Goal: Task Accomplishment & Management: Complete application form

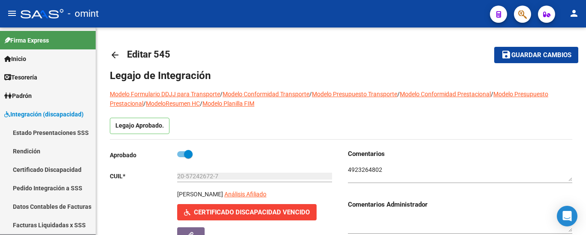
scroll to position [54, 0]
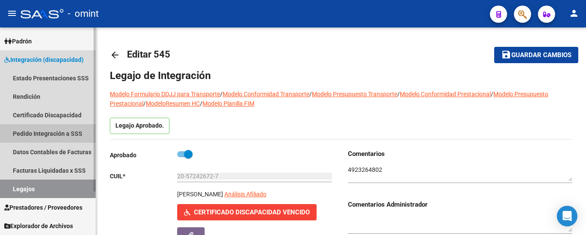
click at [29, 131] on link "Pedido Integración a SSS" at bounding box center [48, 133] width 96 height 18
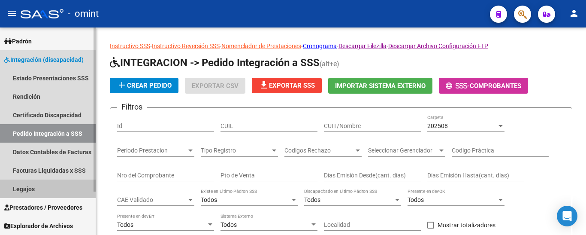
click at [38, 188] on link "Legajos" at bounding box center [48, 188] width 96 height 18
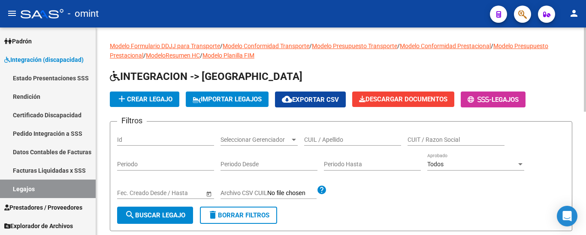
click at [341, 139] on input "CUIL / Apellido" at bounding box center [352, 139] width 97 height 7
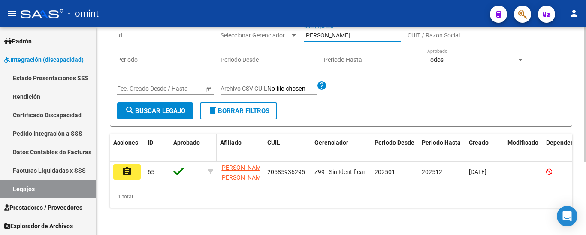
scroll to position [112, 0]
type input "[PERSON_NAME]"
click at [127, 166] on mat-icon "assignment" at bounding box center [127, 171] width 10 height 10
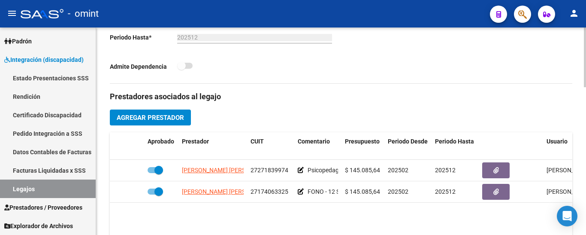
scroll to position [300, 0]
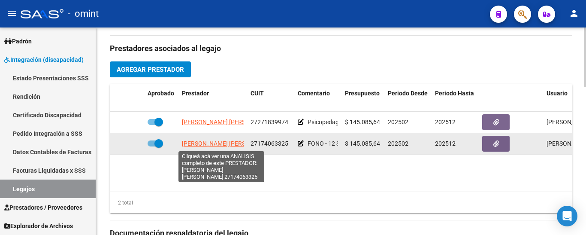
click at [201, 145] on span "[PERSON_NAME] [PERSON_NAME]" at bounding box center [228, 143] width 93 height 7
type textarea "27174063325"
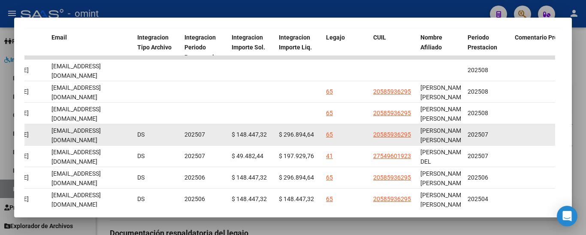
scroll to position [151, 0]
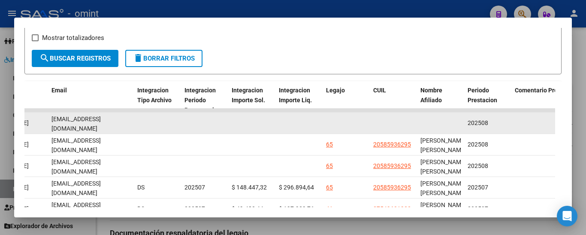
drag, startPoint x: 50, startPoint y: 127, endPoint x: 119, endPoint y: 132, distance: 69.7
click at [119, 132] on datatable-body-cell "[EMAIL_ADDRESS][DOMAIN_NAME]" at bounding box center [91, 122] width 86 height 21
copy span "[EMAIL_ADDRESS][DOMAIN_NAME]"
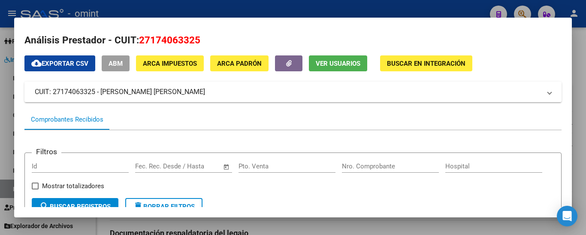
scroll to position [0, 0]
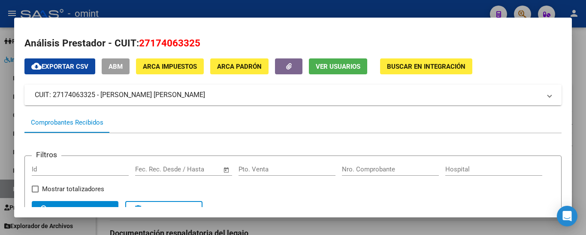
drag, startPoint x: 196, startPoint y: 93, endPoint x: 54, endPoint y: 100, distance: 142.2
click at [54, 100] on mat-expansion-panel-header "CUIT: 27174063325 - [PERSON_NAME] [PERSON_NAME]" at bounding box center [292, 95] width 537 height 21
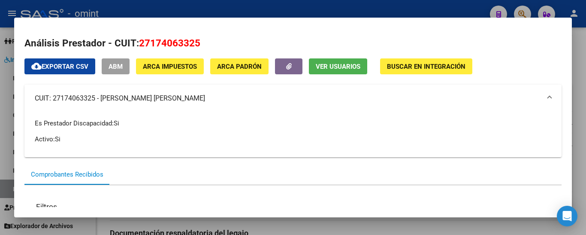
copy mat-panel-title "27174063325 - [PERSON_NAME] [PERSON_NAME]"
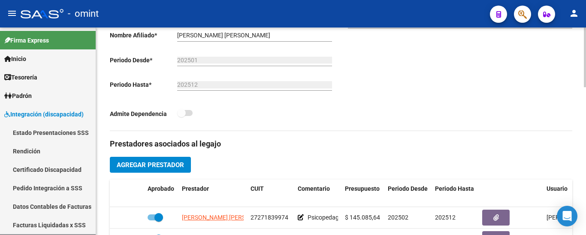
scroll to position [257, 0]
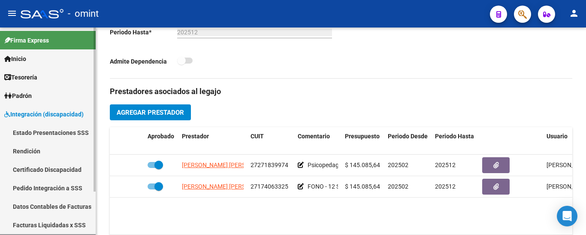
click at [36, 169] on link "Certificado Discapacidad" at bounding box center [48, 169] width 96 height 18
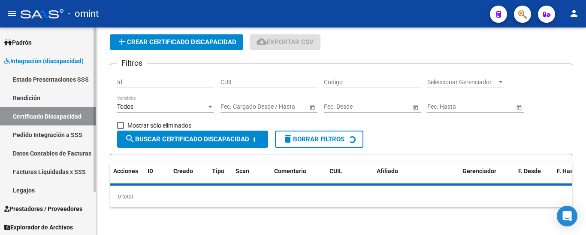
scroll to position [54, 0]
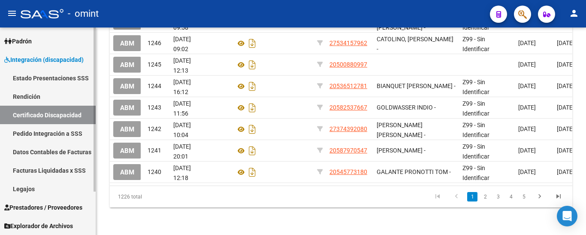
click at [33, 188] on link "Legajos" at bounding box center [48, 188] width 96 height 18
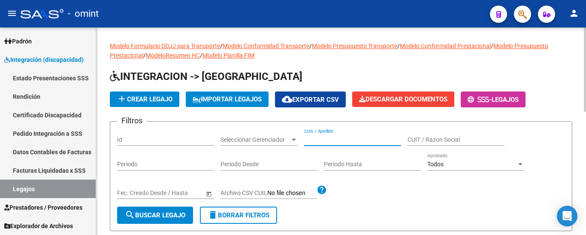
paste input "[PERSON_NAME] ALE"
type input "[PERSON_NAME] ALE"
click at [176, 212] on span "search Buscar Legajo" at bounding box center [155, 215] width 60 height 8
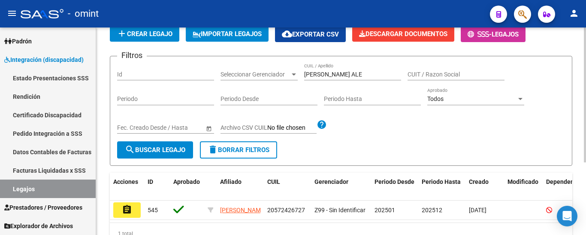
scroll to position [112, 0]
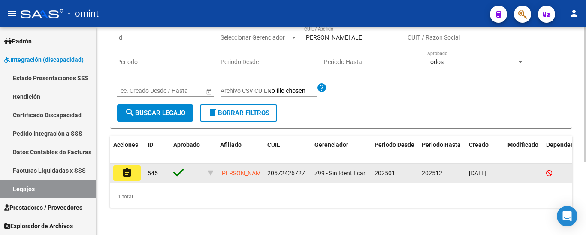
click at [129, 167] on mat-icon "assignment" at bounding box center [127, 172] width 10 height 10
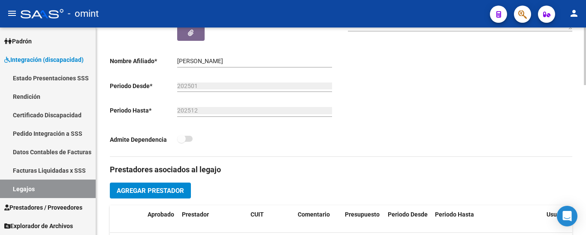
scroll to position [257, 0]
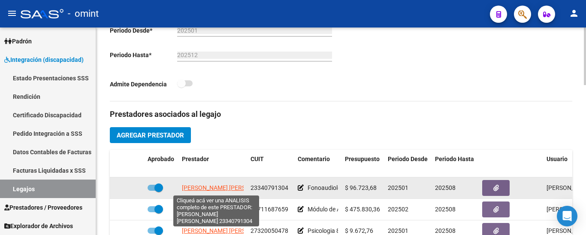
click at [213, 188] on span "[PERSON_NAME] [PERSON_NAME]" at bounding box center [228, 187] width 93 height 7
type textarea "23340791304"
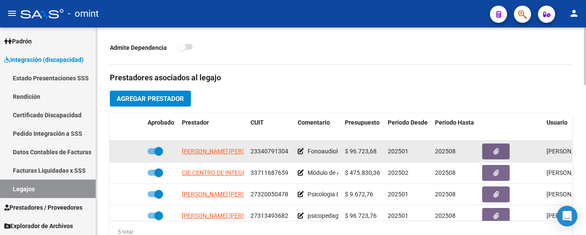
scroll to position [300, 0]
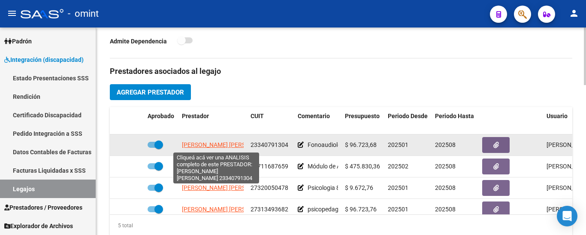
click at [219, 146] on span "[PERSON_NAME] [PERSON_NAME]" at bounding box center [228, 144] width 93 height 7
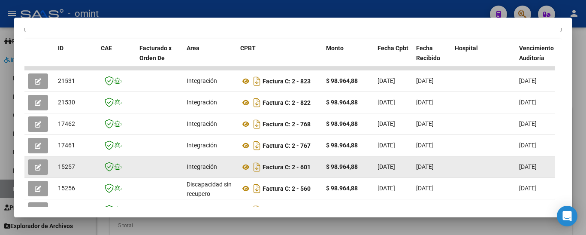
scroll to position [202, 0]
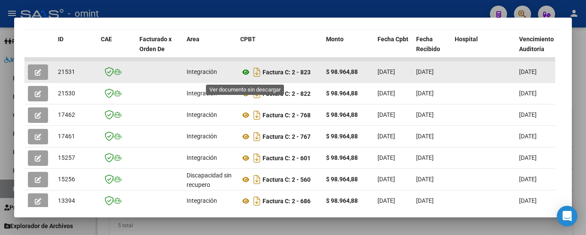
click at [245, 76] on icon at bounding box center [245, 72] width 11 height 10
click at [40, 73] on icon "button" at bounding box center [38, 72] width 6 height 6
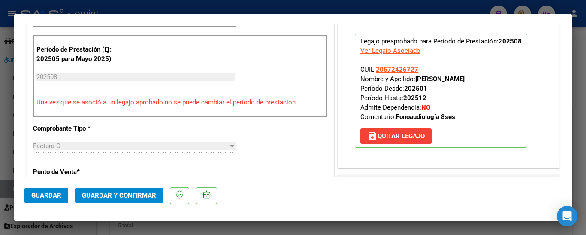
scroll to position [300, 0]
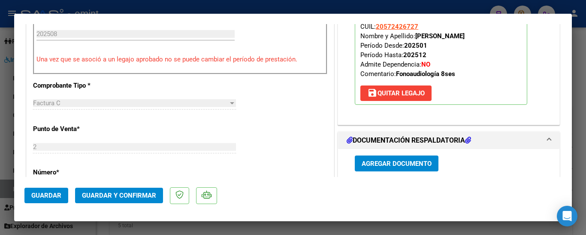
click at [129, 189] on button "Guardar y Confirmar" at bounding box center [119, 194] width 88 height 15
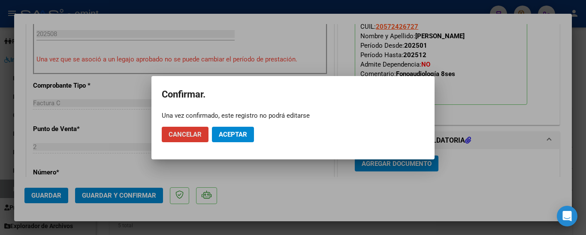
click at [227, 134] on span "Aceptar" at bounding box center [233, 134] width 28 height 8
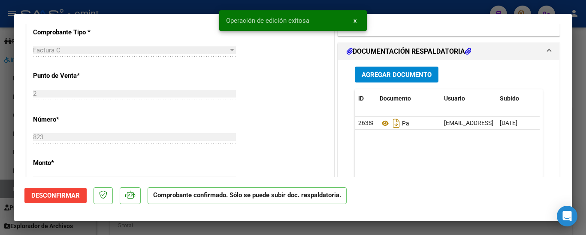
type input "$ 0,00"
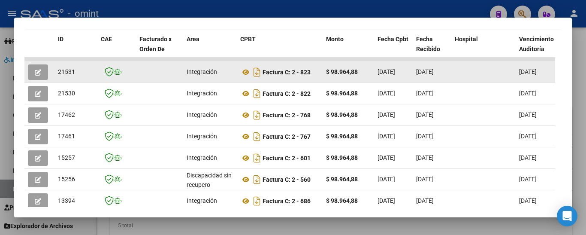
drag, startPoint x: 57, startPoint y: 76, endPoint x: 77, endPoint y: 77, distance: 19.3
click at [77, 77] on datatable-body-cell "21531" at bounding box center [75, 71] width 43 height 21
copy span "21531"
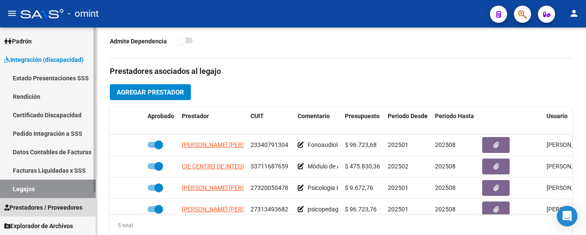
click at [65, 202] on span "Prestadores / Proveedores" at bounding box center [43, 206] width 78 height 9
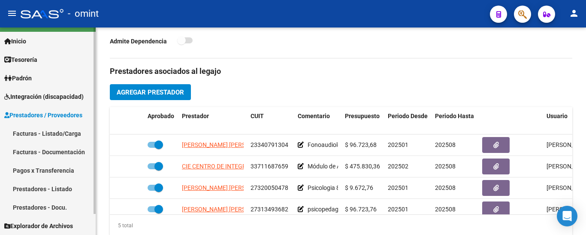
scroll to position [18, 0]
click at [63, 132] on link "Facturas - Listado/Carga" at bounding box center [48, 133] width 96 height 18
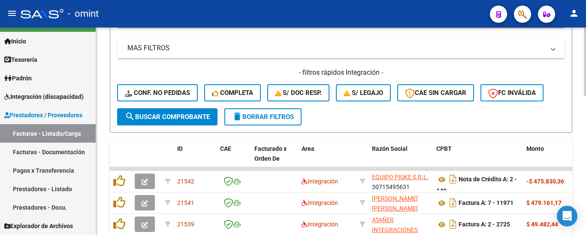
click at [265, 119] on span "delete Borrar Filtros" at bounding box center [263, 117] width 62 height 8
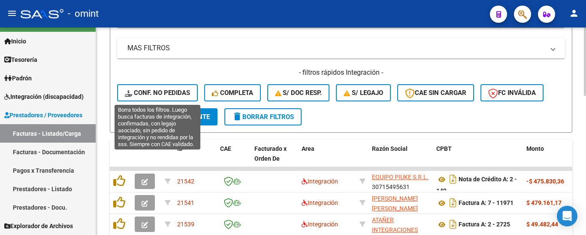
click at [175, 91] on span "Conf. no pedidas" at bounding box center [157, 93] width 65 height 8
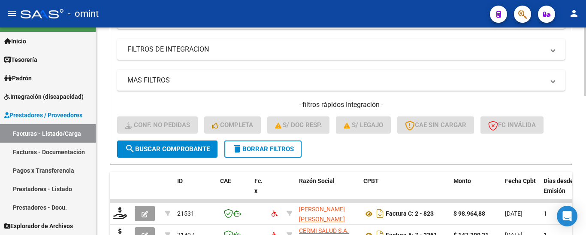
scroll to position [0, 0]
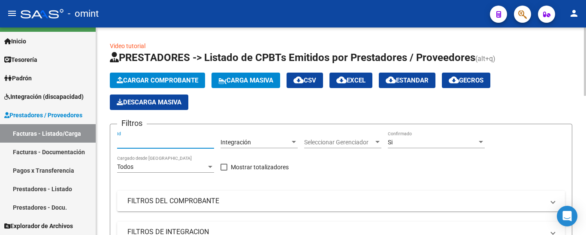
paste input "21531"
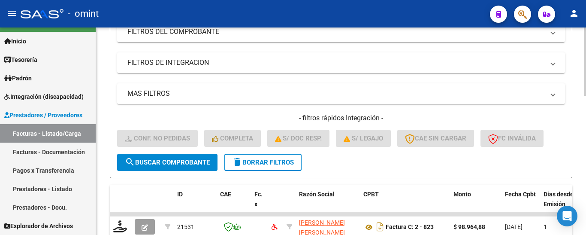
scroll to position [214, 0]
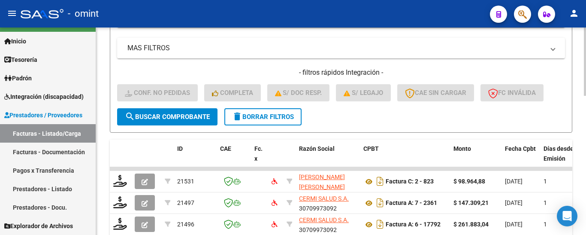
type input "21531"
click at [177, 114] on span "search Buscar Comprobante" at bounding box center [167, 117] width 85 height 8
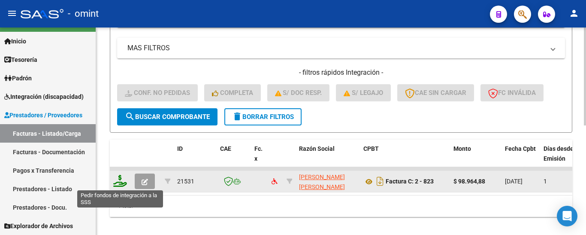
click at [121, 183] on icon at bounding box center [120, 181] width 14 height 12
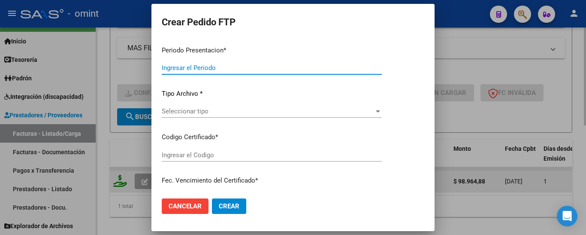
type input "202508"
type input "$ 98.964,88"
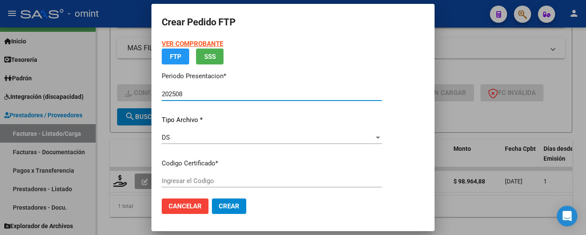
type input "710403083"
type input "[DATE]"
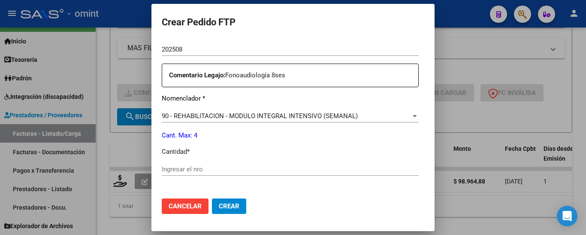
scroll to position [300, 0]
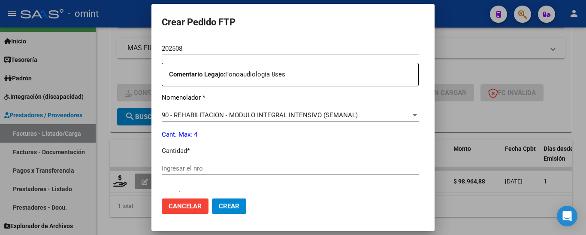
click at [189, 172] on input "Ingresar el nro" at bounding box center [290, 168] width 257 height 8
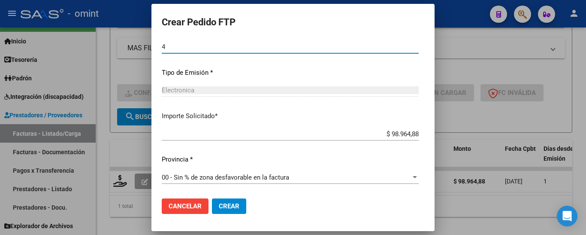
type input "4"
click at [219, 206] on span "Crear" at bounding box center [229, 206] width 21 height 8
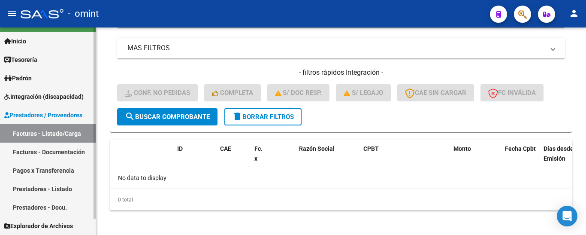
click at [42, 95] on span "Integración (discapacidad)" at bounding box center [43, 96] width 79 height 9
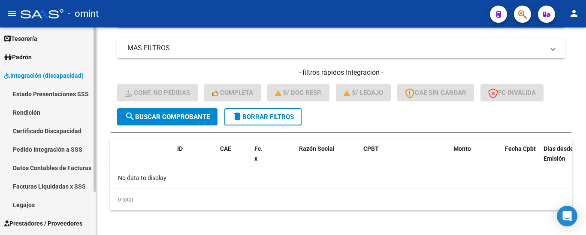
scroll to position [54, 0]
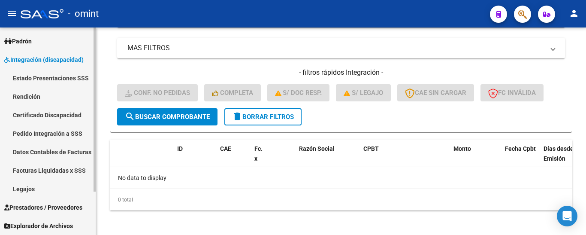
click at [37, 187] on link "Legajos" at bounding box center [48, 188] width 96 height 18
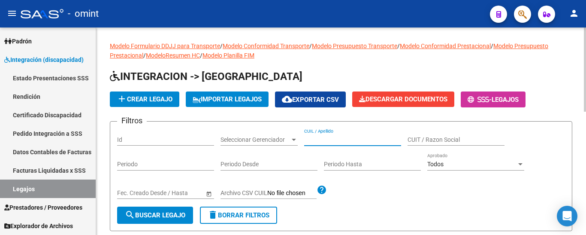
paste input "[PERSON_NAME] ALE"
type input "[PERSON_NAME] ALE"
click at [179, 212] on span "search Buscar Legajo" at bounding box center [155, 215] width 60 height 8
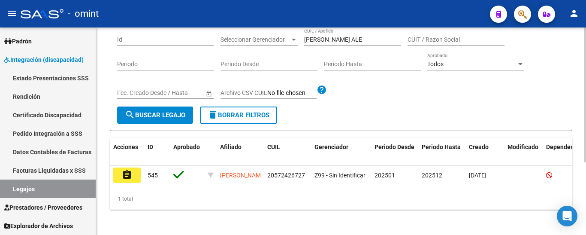
scroll to position [112, 0]
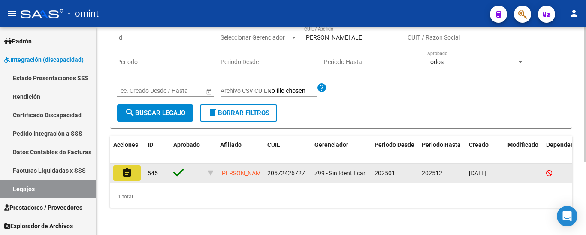
click at [134, 165] on button "assignment" at bounding box center [126, 172] width 27 height 15
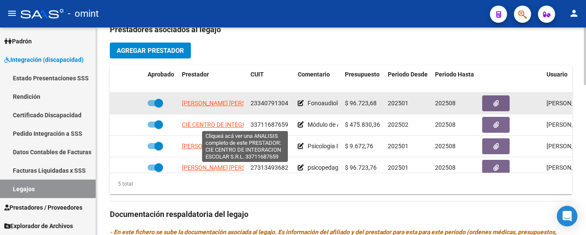
scroll to position [343, 0]
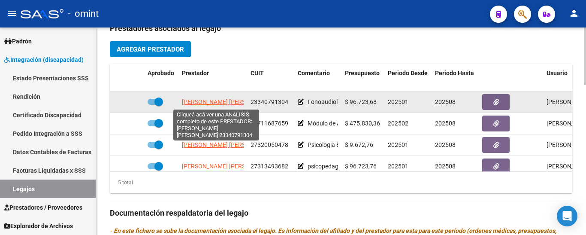
click at [229, 103] on span "[PERSON_NAME] [PERSON_NAME]" at bounding box center [228, 101] width 93 height 7
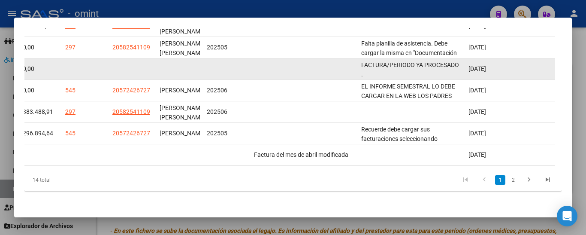
scroll to position [323, 0]
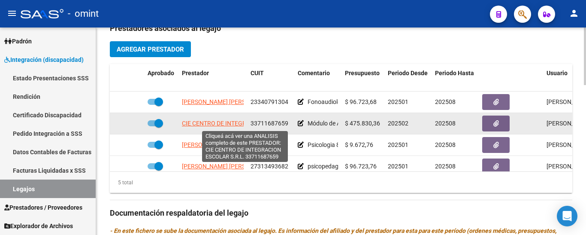
click at [213, 125] on span "CIE CENTRO DE INTEGRACION ESCOLAR S.R.L." at bounding box center [245, 123] width 127 height 7
type textarea "33711687659"
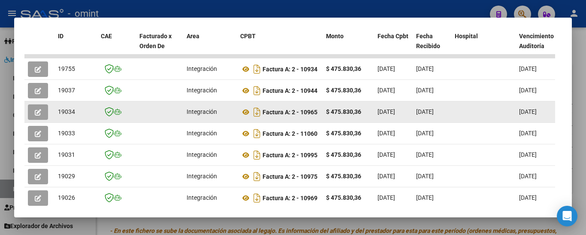
scroll to position [194, 0]
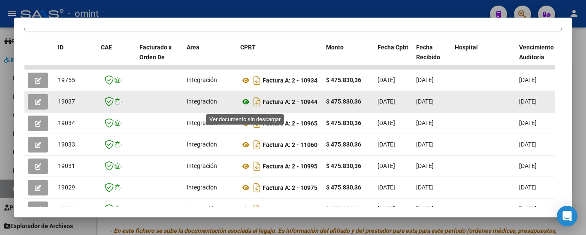
click at [247, 103] on icon at bounding box center [245, 102] width 11 height 10
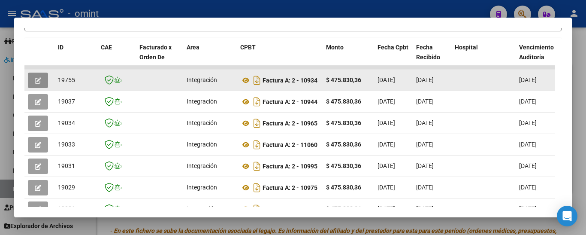
click at [42, 82] on button "button" at bounding box center [38, 79] width 20 height 15
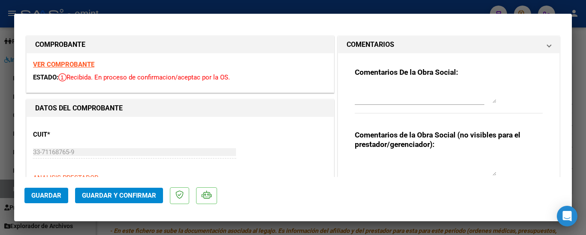
type input "$ 0,00"
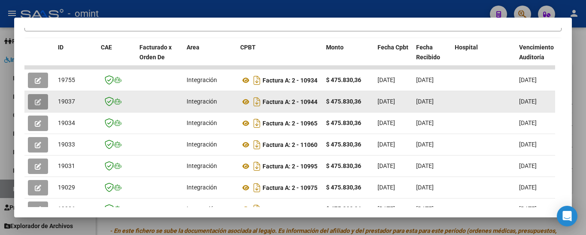
click at [38, 103] on icon "button" at bounding box center [38, 102] width 6 height 6
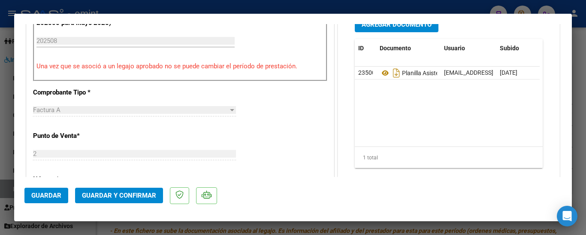
scroll to position [300, 0]
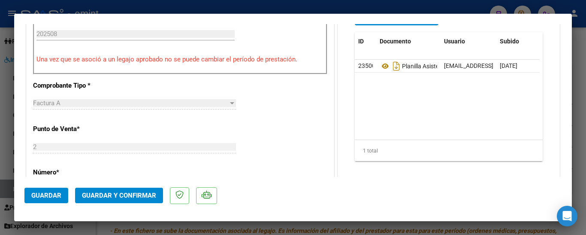
click at [145, 196] on span "Guardar y Confirmar" at bounding box center [119, 195] width 74 height 8
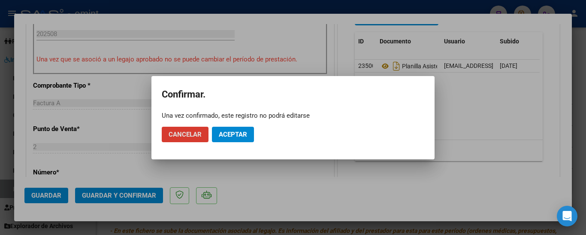
click at [239, 133] on span "Aceptar" at bounding box center [233, 134] width 28 height 8
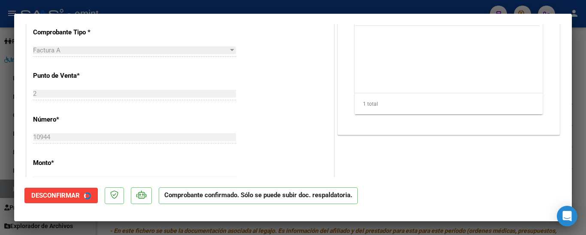
type input "$ 0,00"
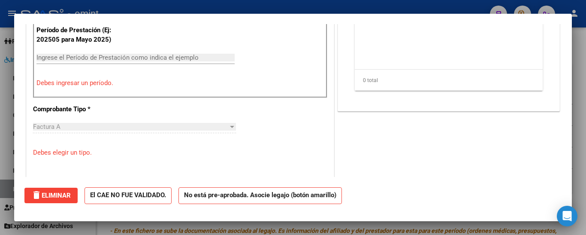
scroll to position [0, 0]
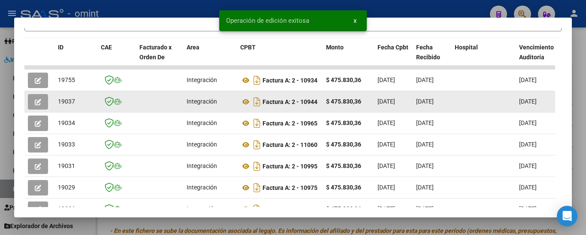
drag, startPoint x: 60, startPoint y: 102, endPoint x: 80, endPoint y: 106, distance: 20.5
click at [80, 106] on div "19037" at bounding box center [76, 102] width 36 height 10
drag, startPoint x: 56, startPoint y: 104, endPoint x: 77, endPoint y: 109, distance: 21.9
click at [77, 109] on datatable-body-cell "19037" at bounding box center [75, 101] width 43 height 21
copy span "19037"
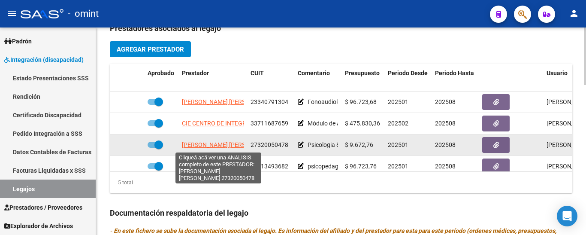
click at [217, 148] on span "[PERSON_NAME] [PERSON_NAME]" at bounding box center [228, 144] width 93 height 7
type textarea "27320050478"
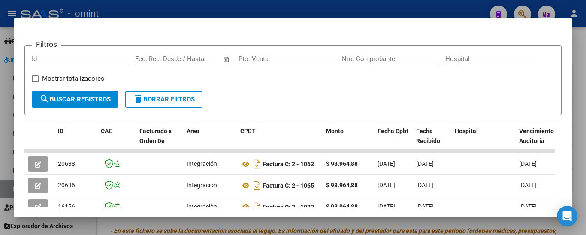
scroll to position [108, 0]
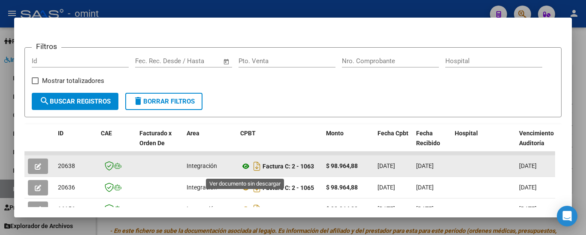
click at [246, 169] on icon at bounding box center [245, 166] width 11 height 10
click at [36, 169] on icon "button" at bounding box center [38, 166] width 6 height 6
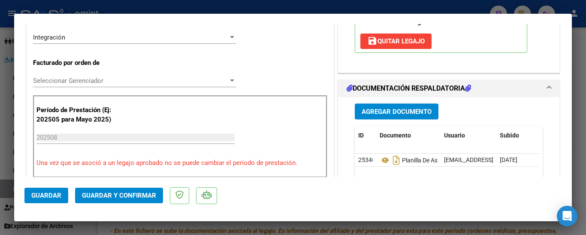
scroll to position [231, 0]
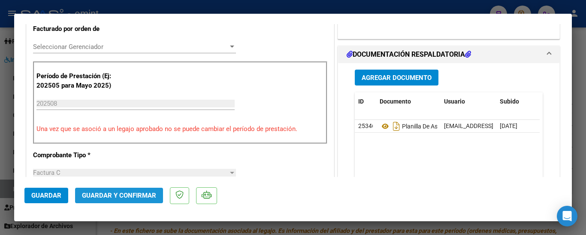
click at [135, 192] on span "Guardar y Confirmar" at bounding box center [119, 195] width 74 height 8
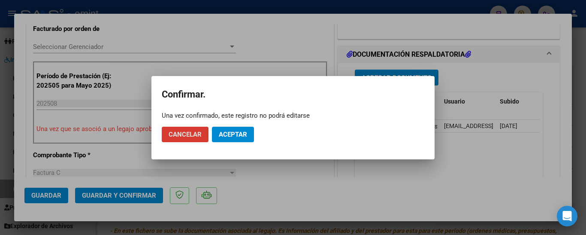
click at [237, 128] on button "Aceptar" at bounding box center [233, 134] width 42 height 15
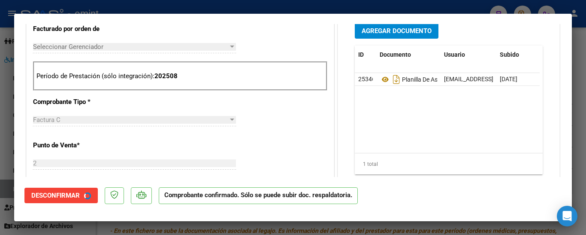
type input "$ 0,00"
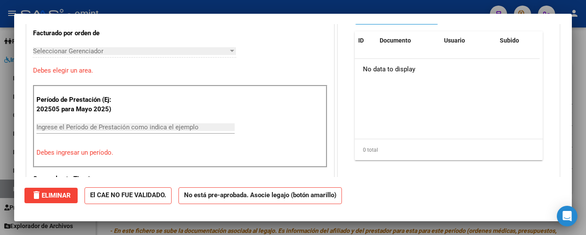
scroll to position [0, 0]
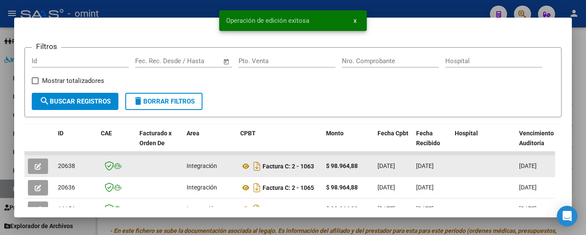
drag, startPoint x: 60, startPoint y: 170, endPoint x: 85, endPoint y: 177, distance: 26.2
click at [85, 176] on datatable-body-cell "20638" at bounding box center [75, 165] width 43 height 21
copy span "20638"
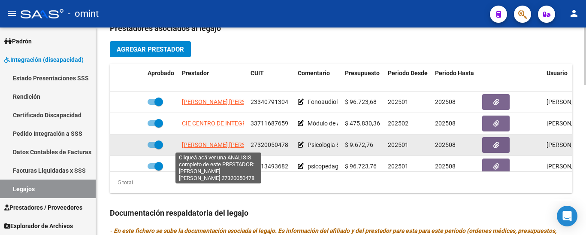
click at [202, 144] on span "[PERSON_NAME] [PERSON_NAME]" at bounding box center [228, 144] width 93 height 7
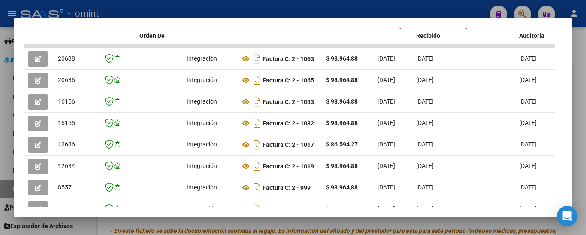
scroll to position [300, 0]
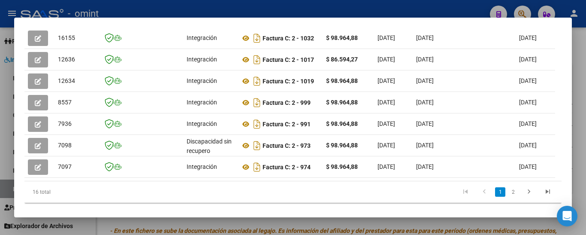
drag, startPoint x: 139, startPoint y: 191, endPoint x: 213, endPoint y: 185, distance: 74.5
click at [251, 188] on div "ID CAE Facturado x Orden De Area CPBT Monto Fecha Cpbt Fecha Recibido Hospital …" at bounding box center [292, 67] width 537 height 271
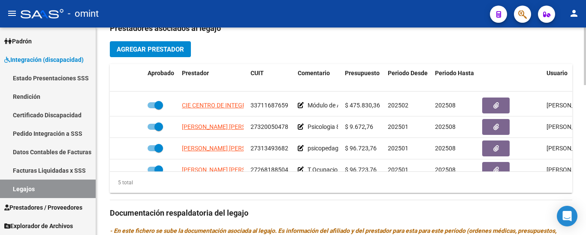
scroll to position [26, 0]
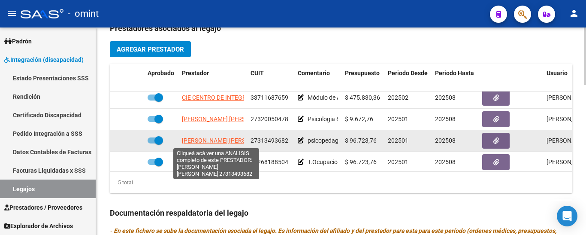
click at [236, 143] on span "[PERSON_NAME] [PERSON_NAME]" at bounding box center [228, 140] width 93 height 7
type textarea "27313493682"
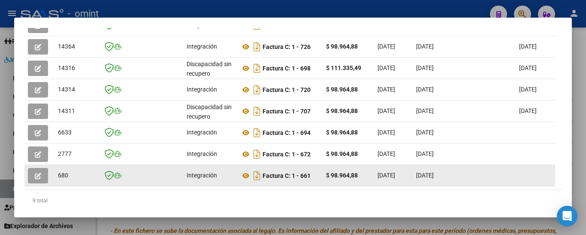
scroll to position [215, 0]
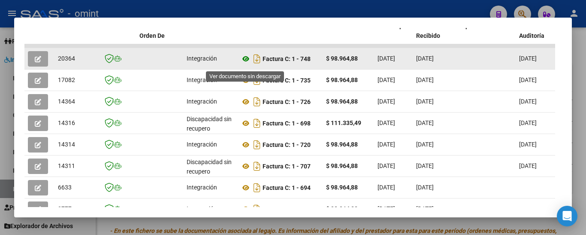
click at [245, 61] on icon at bounding box center [245, 59] width 11 height 10
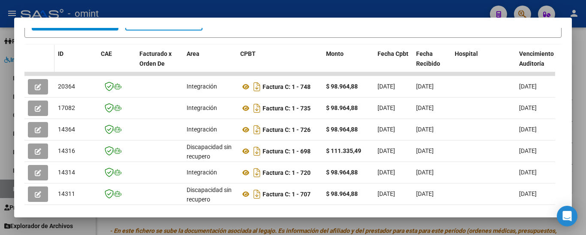
scroll to position [172, 0]
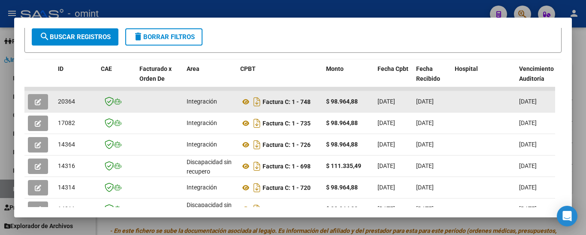
click at [38, 101] on button "button" at bounding box center [38, 101] width 20 height 15
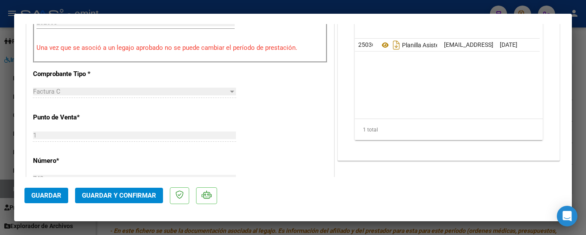
scroll to position [359, 0]
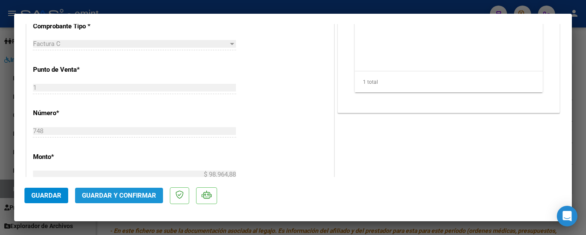
click at [135, 196] on span "Guardar y Confirmar" at bounding box center [119, 195] width 74 height 8
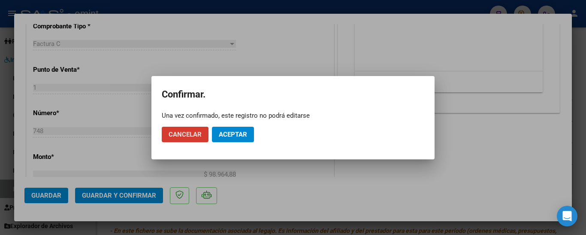
click at [227, 133] on span "Aceptar" at bounding box center [233, 134] width 28 height 8
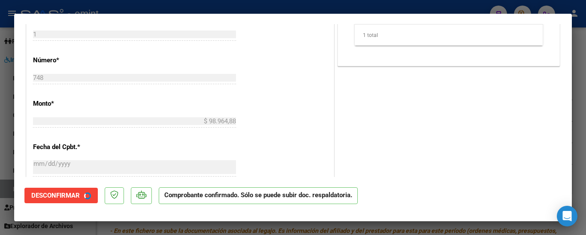
type input "$ 0,00"
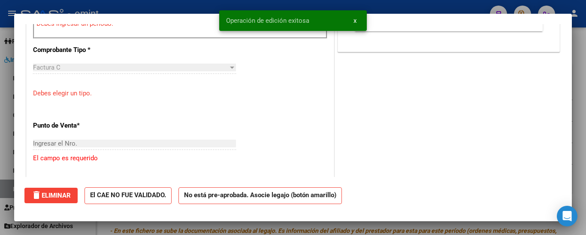
scroll to position [0, 0]
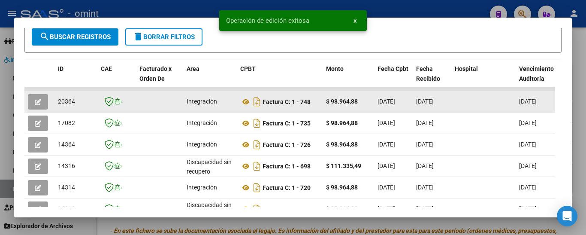
drag, startPoint x: 58, startPoint y: 103, endPoint x: 79, endPoint y: 109, distance: 22.0
click at [79, 106] on div "20364" at bounding box center [76, 102] width 36 height 10
copy span "20364"
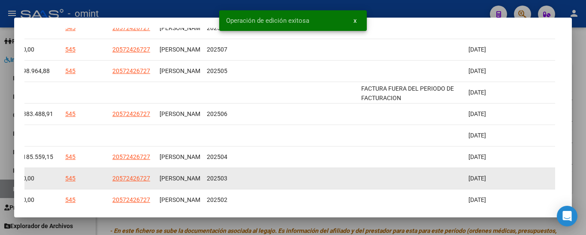
scroll to position [172, 0]
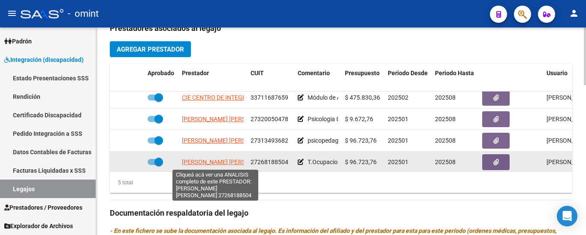
click at [227, 160] on span "[PERSON_NAME] [PERSON_NAME]" at bounding box center [228, 161] width 93 height 7
type textarea "27268188504"
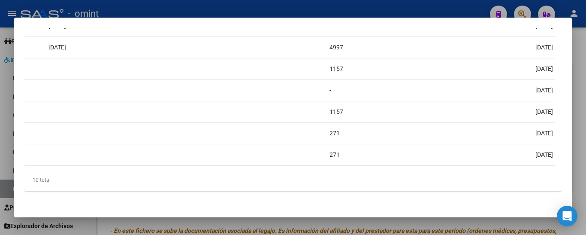
scroll to position [0, 0]
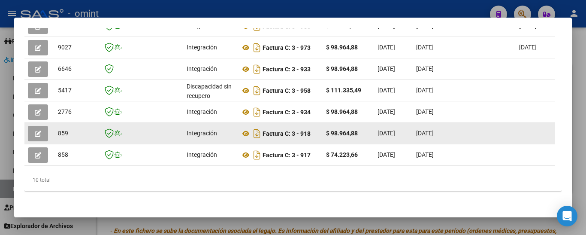
drag, startPoint x: 62, startPoint y: 125, endPoint x: 56, endPoint y: 125, distance: 6.0
click at [56, 125] on datatable-body-cell "859" at bounding box center [75, 133] width 43 height 21
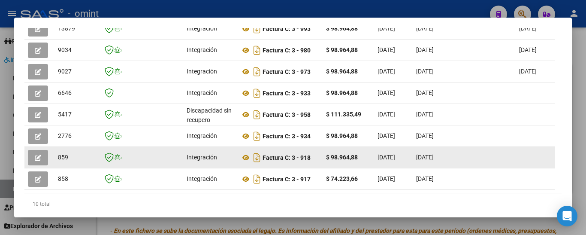
scroll to position [194, 0]
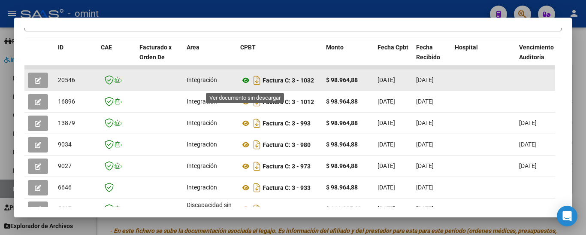
click at [246, 84] on icon at bounding box center [245, 80] width 11 height 10
click at [33, 79] on button "button" at bounding box center [38, 79] width 20 height 15
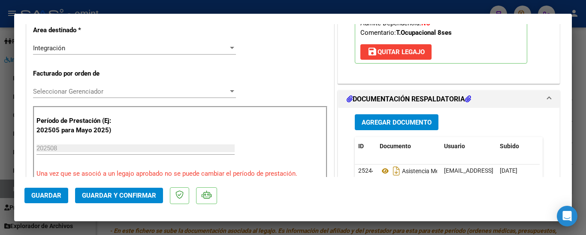
scroll to position [214, 0]
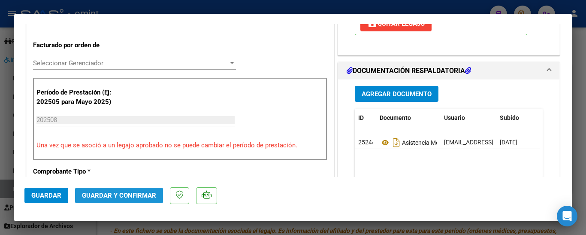
click at [151, 193] on span "Guardar y Confirmar" at bounding box center [119, 195] width 74 height 8
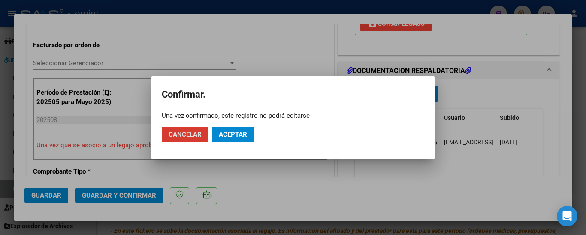
click at [233, 138] on button "Aceptar" at bounding box center [233, 134] width 42 height 15
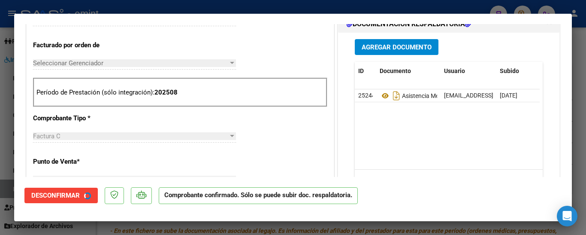
type input "$ 0,00"
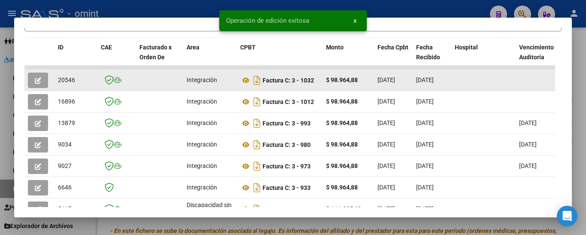
drag, startPoint x: 65, startPoint y: 86, endPoint x: 78, endPoint y: 88, distance: 13.4
click at [78, 88] on datatable-body-cell "20546" at bounding box center [75, 79] width 43 height 21
copy span "20546"
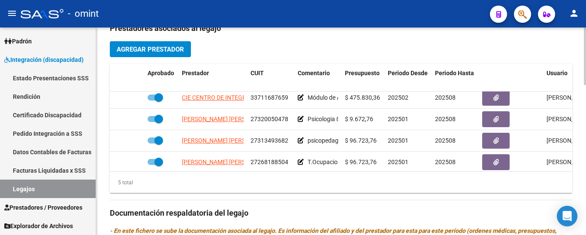
scroll to position [37, 0]
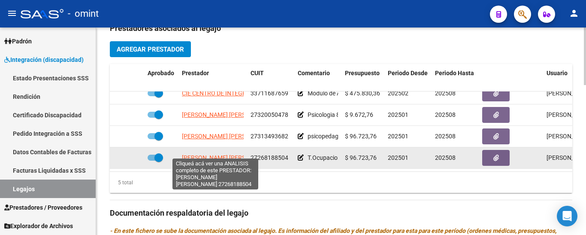
click at [232, 154] on span "[PERSON_NAME] [PERSON_NAME]" at bounding box center [228, 157] width 93 height 7
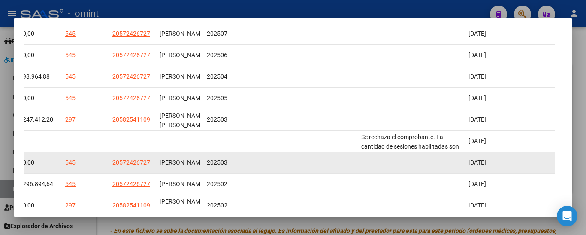
scroll to position [194, 0]
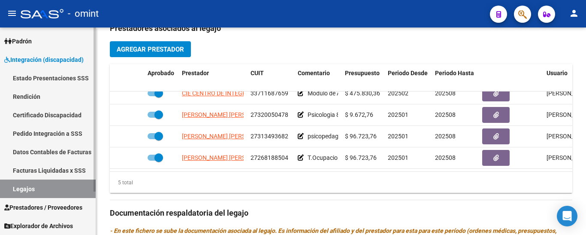
click at [51, 113] on link "Certificado Discapacidad" at bounding box center [48, 115] width 96 height 18
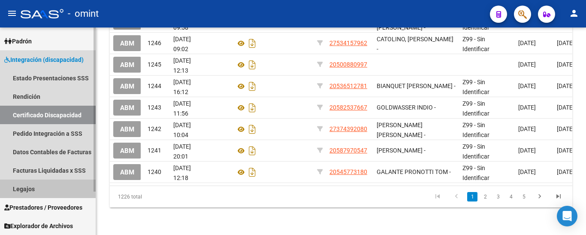
click at [39, 189] on link "Legajos" at bounding box center [48, 188] width 96 height 18
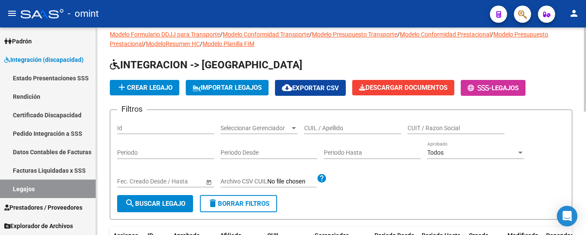
scroll to position [7, 0]
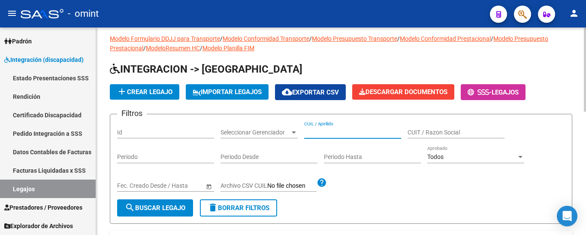
paste input "RISIGLIONE [PERSON_NAME]"
type input "RISIGLIONE [PERSON_NAME]"
drag, startPoint x: 172, startPoint y: 206, endPoint x: 182, endPoint y: 199, distance: 12.1
click at [170, 206] on span "search Buscar Legajo" at bounding box center [155, 208] width 60 height 8
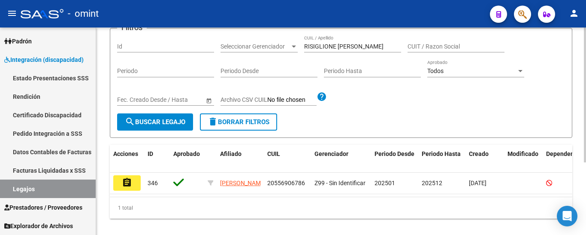
scroll to position [112, 0]
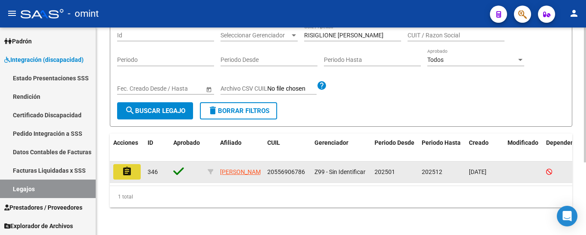
click at [133, 164] on button "assignment" at bounding box center [126, 171] width 27 height 15
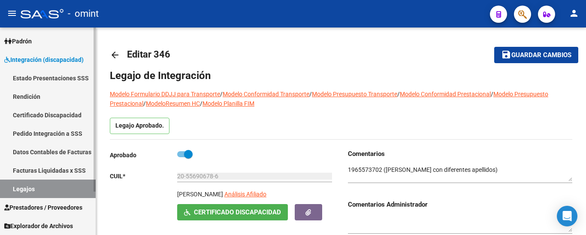
click at [54, 115] on link "Certificado Discapacidad" at bounding box center [48, 115] width 96 height 18
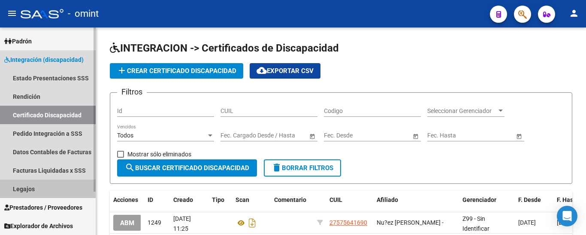
click at [31, 189] on link "Legajos" at bounding box center [48, 188] width 96 height 18
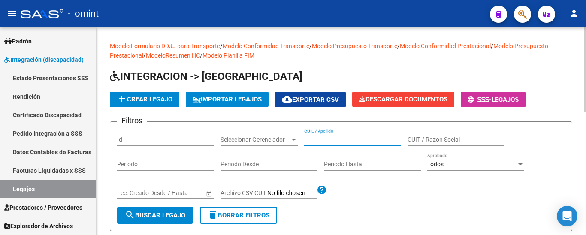
paste input "RISIGLIONE [PERSON_NAME]"
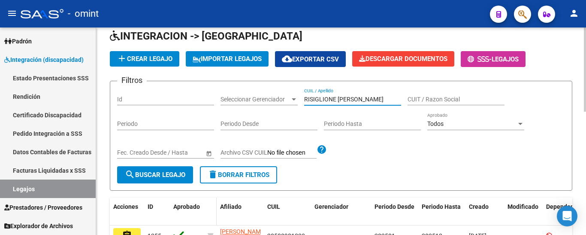
scroll to position [86, 0]
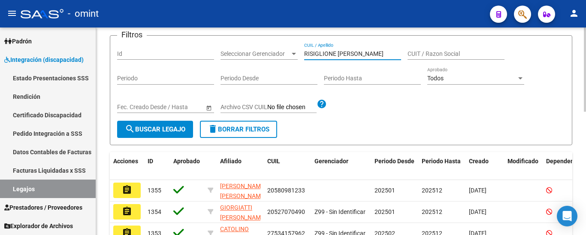
type input "RISIGLIONE [PERSON_NAME]"
click at [171, 127] on span "search Buscar Legajo" at bounding box center [155, 129] width 60 height 8
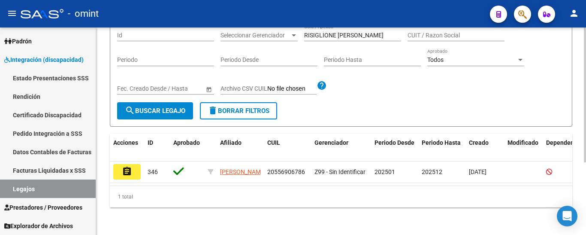
scroll to position [112, 0]
click at [134, 164] on button "assignment" at bounding box center [126, 171] width 27 height 15
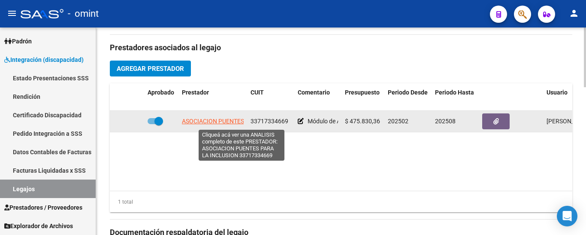
scroll to position [300, 0]
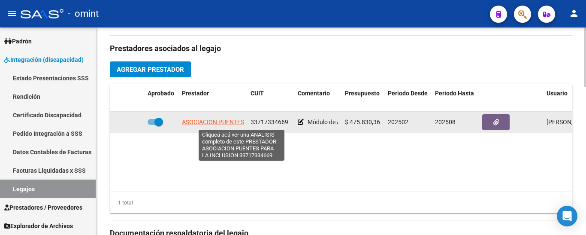
click at [220, 121] on span "ASOCIACION PUENTES PARA LA INCLUSION" at bounding box center [241, 121] width 119 height 7
type textarea "33717334669"
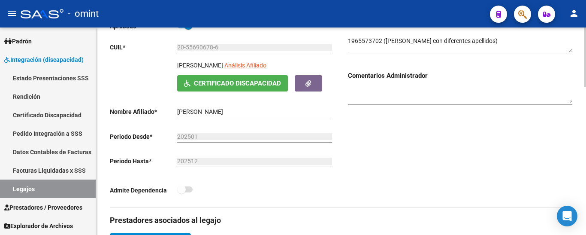
scroll to position [86, 0]
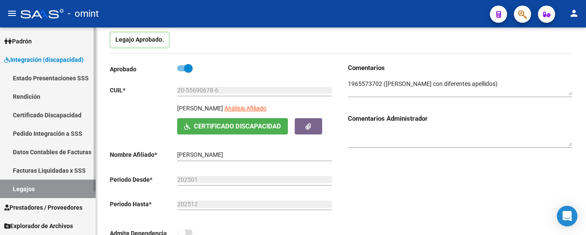
click at [46, 115] on link "Certificado Discapacidad" at bounding box center [48, 115] width 96 height 18
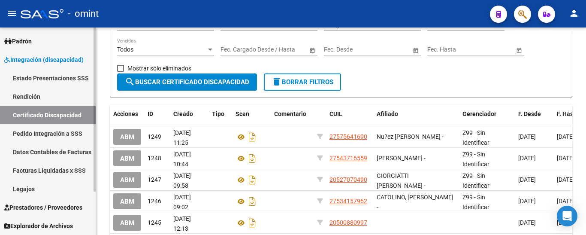
click at [39, 189] on link "Legajos" at bounding box center [48, 188] width 96 height 18
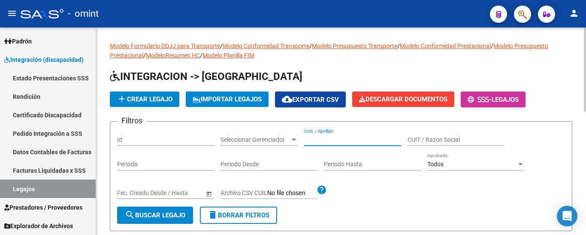
paste input "RISIGLIONE [PERSON_NAME]"
click at [172, 214] on span "search Buscar Legajo" at bounding box center [155, 215] width 60 height 8
drag, startPoint x: 338, startPoint y: 138, endPoint x: 402, endPoint y: 142, distance: 64.9
click at [402, 142] on div "Filtros Id Seleccionar Gerenciador Seleccionar Gerenciador RISIGLIONE [PERSON_N…" at bounding box center [341, 167] width 448 height 78
type input "RISIGLIONE"
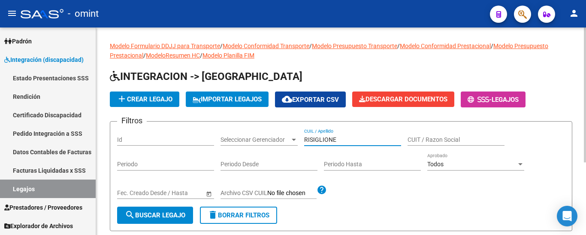
click at [164, 209] on button "search Buscar Legajo" at bounding box center [155, 214] width 76 height 17
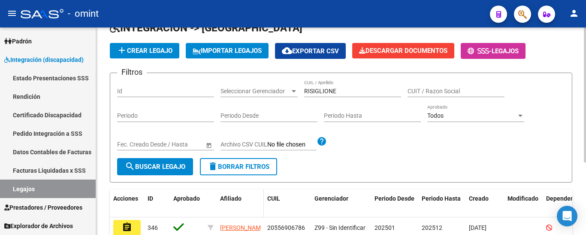
scroll to position [26, 0]
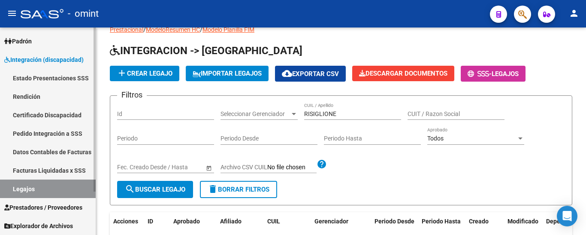
click at [39, 114] on link "Certificado Discapacidad" at bounding box center [48, 115] width 96 height 18
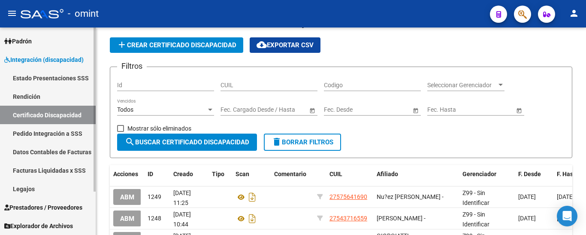
click at [27, 186] on link "Legajos" at bounding box center [48, 188] width 96 height 18
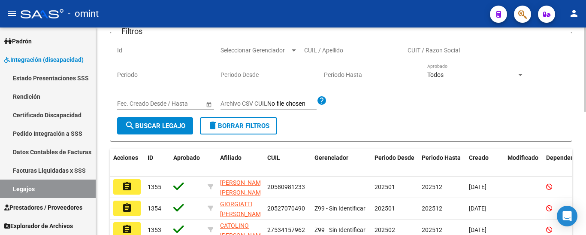
scroll to position [69, 0]
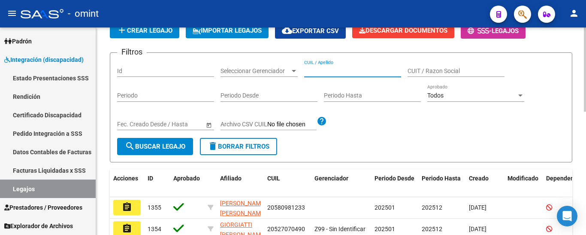
paste input "RISIGLIONE [PERSON_NAME]"
drag, startPoint x: 341, startPoint y: 69, endPoint x: 405, endPoint y: 69, distance: 63.9
click at [405, 69] on div "Filtros Id Seleccionar Gerenciador Seleccionar Gerenciador RISIGLIONE [PERSON_N…" at bounding box center [341, 99] width 448 height 78
type input "RISIGLIONE"
click at [139, 144] on span "search Buscar Legajo" at bounding box center [155, 146] width 60 height 8
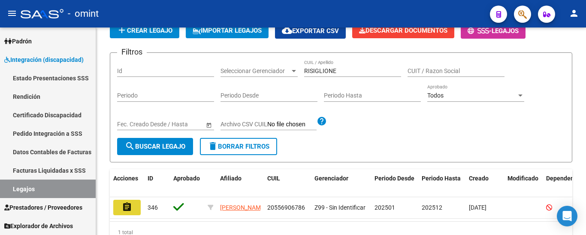
drag, startPoint x: 129, startPoint y: 207, endPoint x: 136, endPoint y: 201, distance: 9.1
click at [127, 206] on mat-icon "assignment" at bounding box center [127, 207] width 10 height 10
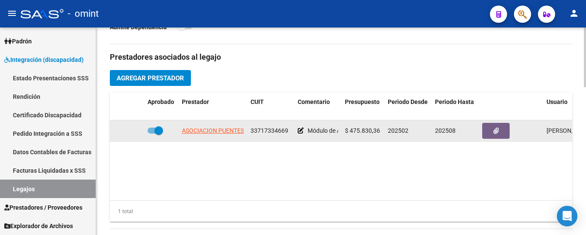
scroll to position [343, 0]
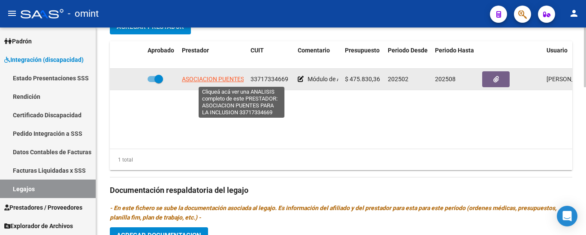
click at [229, 78] on span "ASOCIACION PUENTES PARA LA INCLUSION" at bounding box center [241, 78] width 119 height 7
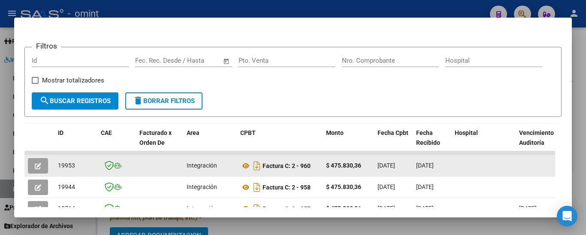
scroll to position [108, 0]
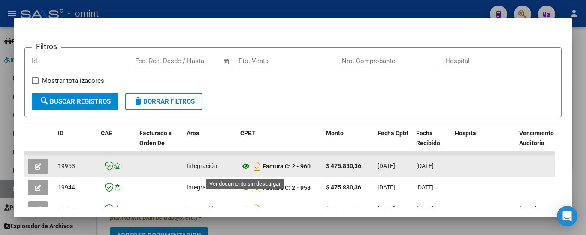
click at [245, 170] on icon at bounding box center [245, 166] width 11 height 10
click at [42, 166] on button "button" at bounding box center [38, 165] width 20 height 15
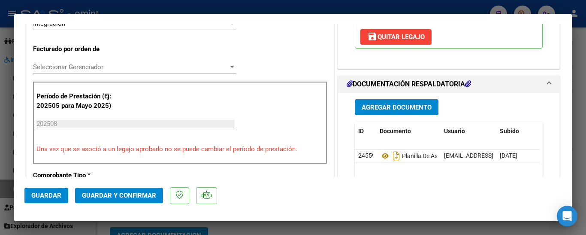
scroll to position [257, 0]
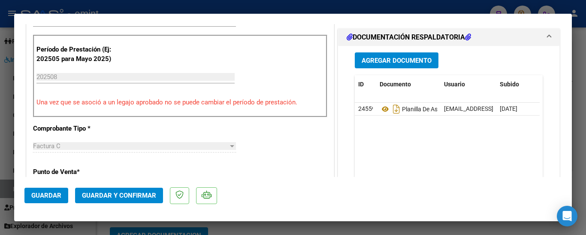
click at [142, 192] on span "Guardar y Confirmar" at bounding box center [119, 195] width 74 height 8
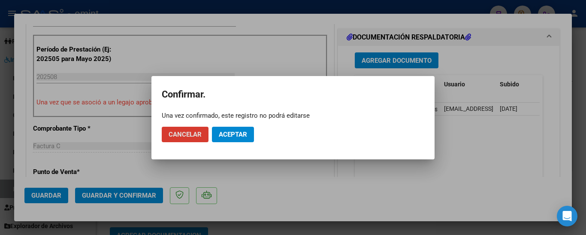
click at [234, 132] on span "Aceptar" at bounding box center [233, 134] width 28 height 8
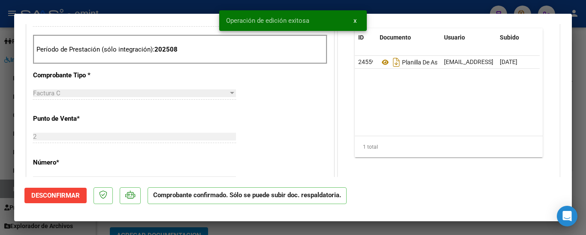
type input "$ 0,00"
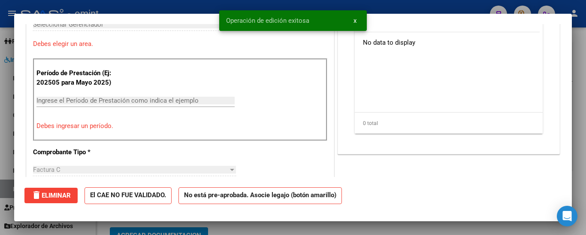
scroll to position [0, 0]
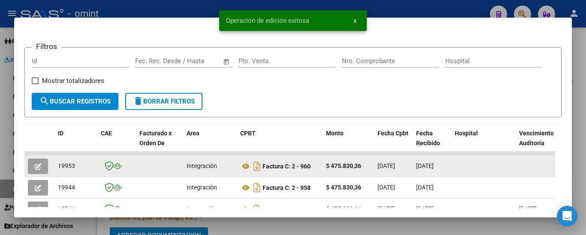
drag, startPoint x: 57, startPoint y: 168, endPoint x: 76, endPoint y: 172, distance: 18.8
click at [76, 172] on datatable-body-cell "19953" at bounding box center [75, 165] width 43 height 21
copy span "19953"
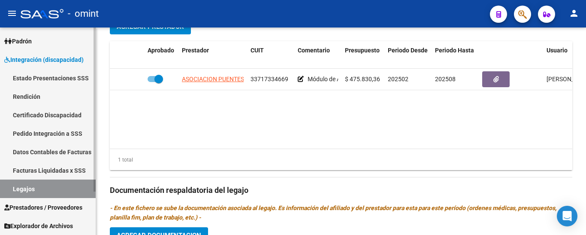
click at [50, 113] on link "Certificado Discapacidad" at bounding box center [48, 115] width 96 height 18
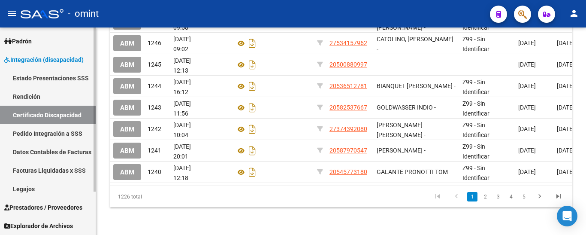
click at [44, 190] on link "Legajos" at bounding box center [48, 188] width 96 height 18
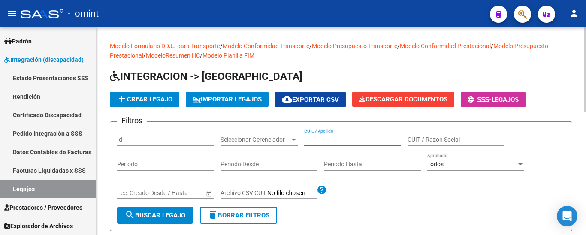
paste input "[PERSON_NAME] [PERSON_NAME]"
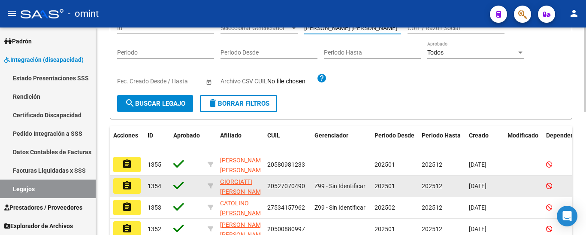
scroll to position [172, 0]
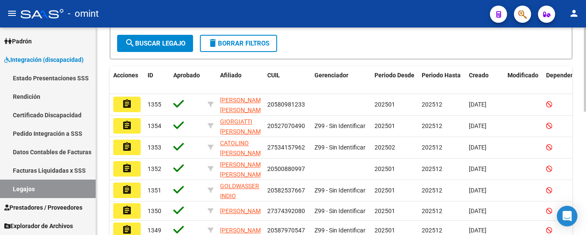
type input "[PERSON_NAME] [PERSON_NAME]"
drag, startPoint x: 169, startPoint y: 39, endPoint x: 178, endPoint y: 44, distance: 9.2
click at [171, 39] on span "search Buscar Legajo" at bounding box center [155, 43] width 60 height 8
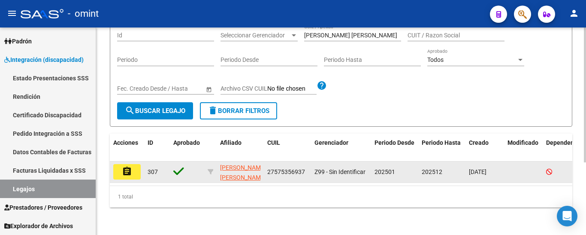
scroll to position [2, 0]
click at [128, 166] on mat-icon "assignment" at bounding box center [127, 171] width 10 height 10
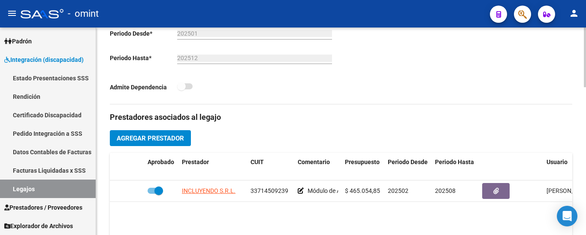
scroll to position [257, 0]
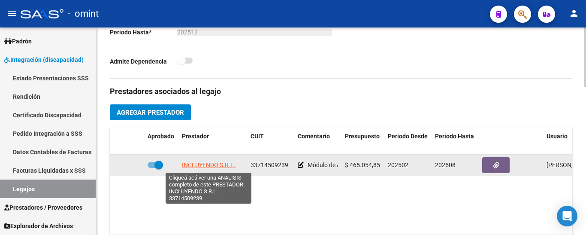
click at [221, 166] on span "INCLUYENDO S.R.L." at bounding box center [209, 164] width 54 height 7
type textarea "33714509239"
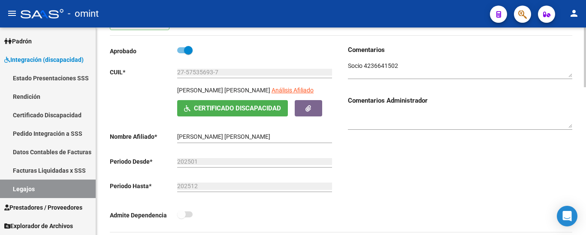
scroll to position [86, 0]
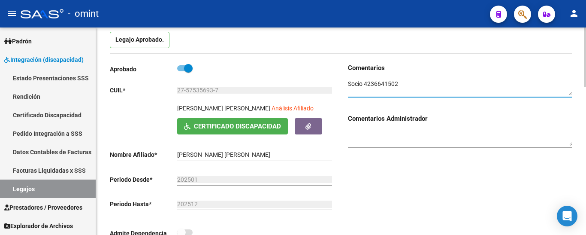
drag, startPoint x: 399, startPoint y: 85, endPoint x: 365, endPoint y: 82, distance: 34.4
click at [365, 82] on textarea at bounding box center [460, 87] width 224 height 16
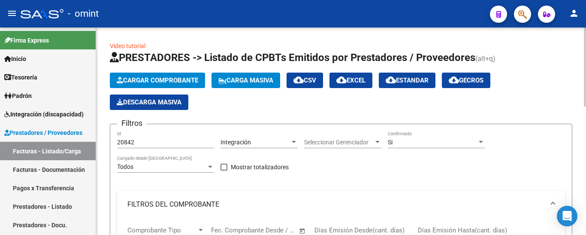
scroll to position [18, 0]
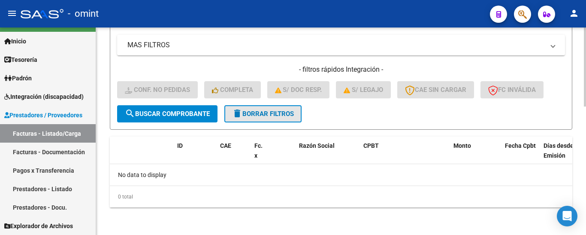
click at [284, 113] on span "delete Borrar Filtros" at bounding box center [263, 114] width 62 height 8
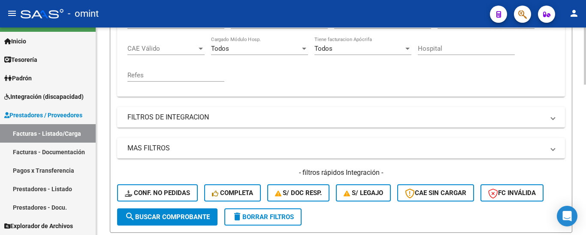
scroll to position [166, 0]
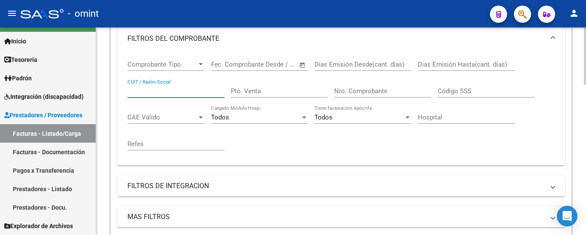
paste input "27174063325"
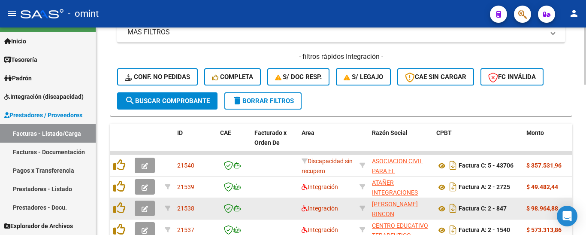
scroll to position [423, 0]
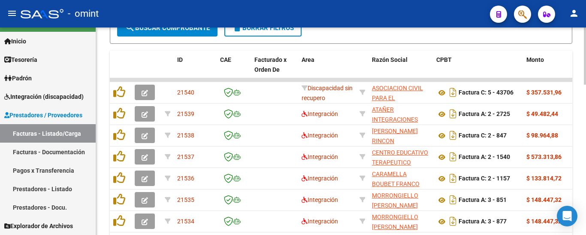
type input "27174063325"
click at [186, 29] on span "search Buscar Comprobante" at bounding box center [167, 28] width 85 height 8
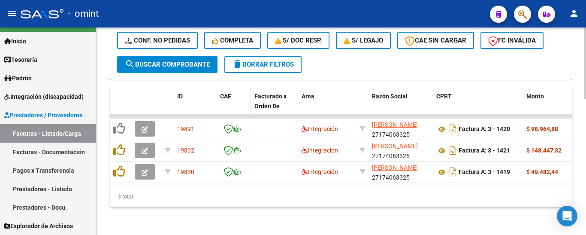
scroll to position [393, 0]
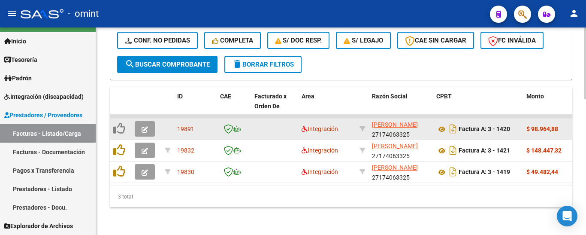
click at [148, 124] on button "button" at bounding box center [145, 128] width 20 height 15
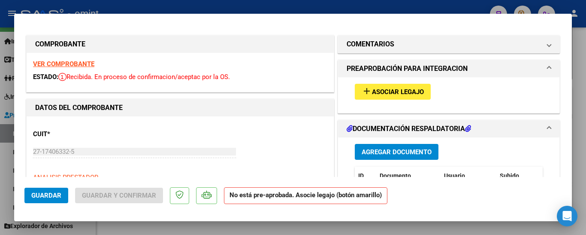
scroll to position [0, 0]
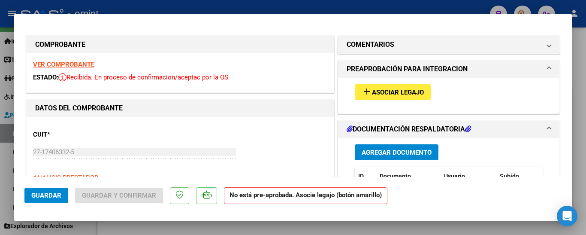
click at [75, 65] on strong "VER COMPROBANTE" at bounding box center [63, 64] width 61 height 8
type input "$ 0,00"
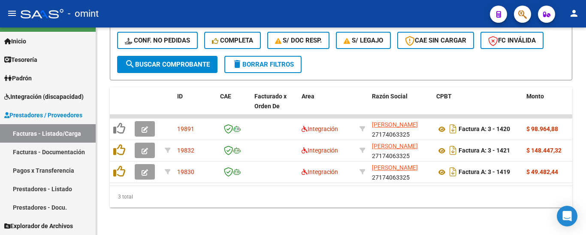
scroll to position [393, 0]
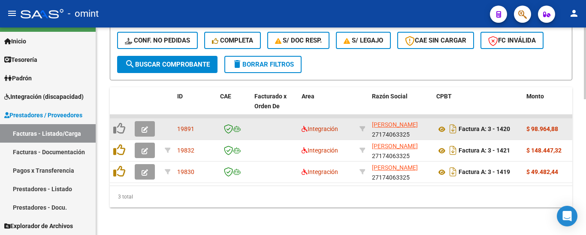
click at [148, 126] on icon "button" at bounding box center [145, 129] width 6 height 6
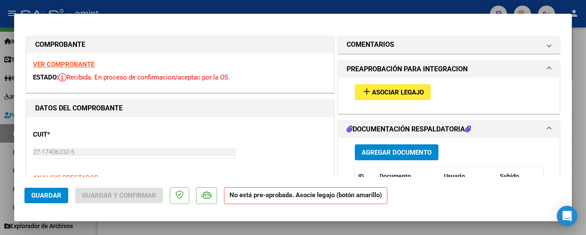
click at [80, 64] on strong "VER COMPROBANTE" at bounding box center [63, 64] width 61 height 8
click at [581, 53] on div at bounding box center [293, 117] width 586 height 235
type input "$ 0,00"
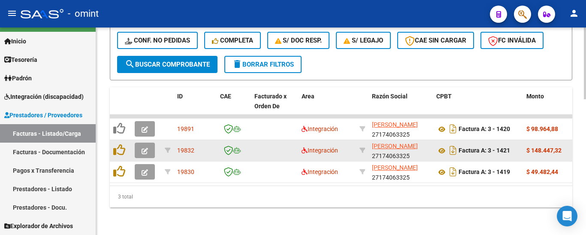
click at [148, 142] on button "button" at bounding box center [145, 149] width 20 height 15
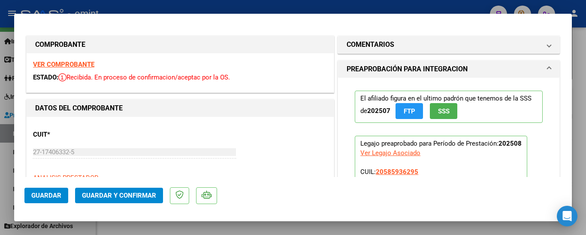
click at [78, 63] on strong "VER COMPROBANTE" at bounding box center [63, 64] width 61 height 8
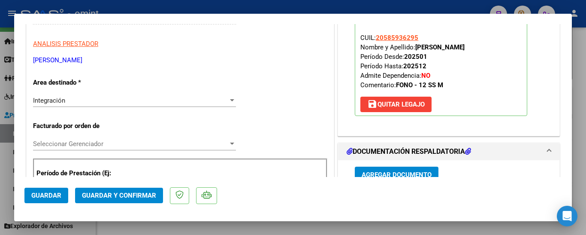
scroll to position [129, 0]
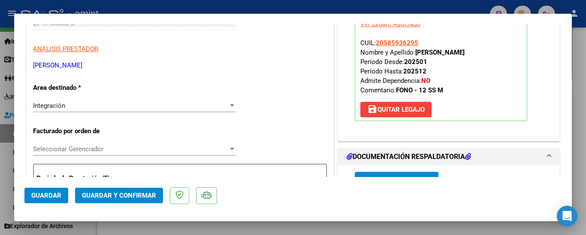
type input "$ 0,00"
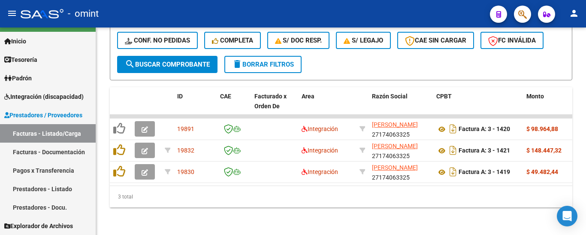
scroll to position [393, 0]
click at [278, 60] on span "delete Borrar Filtros" at bounding box center [263, 64] width 62 height 8
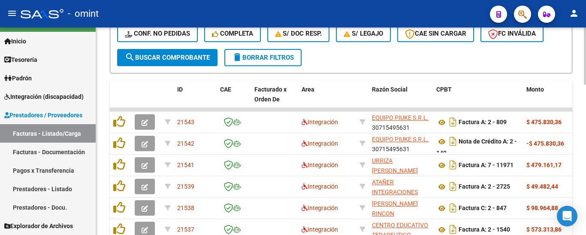
scroll to position [265, 0]
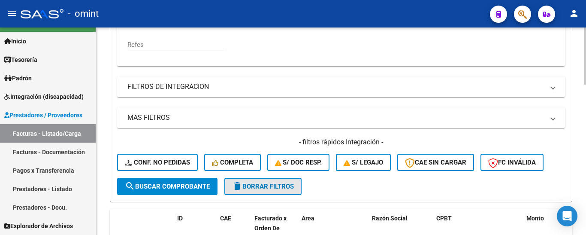
drag, startPoint x: 283, startPoint y: 190, endPoint x: 284, endPoint y: 185, distance: 4.8
click at [282, 190] on span "delete Borrar Filtros" at bounding box center [263, 186] width 62 height 8
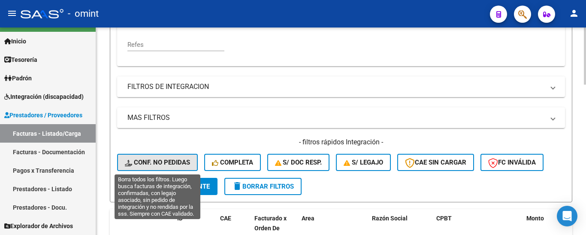
click at [178, 161] on span "Conf. no pedidas" at bounding box center [157, 162] width 65 height 8
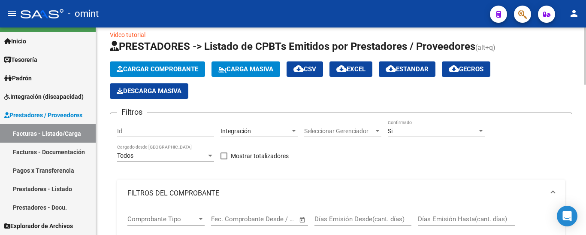
scroll to position [0, 0]
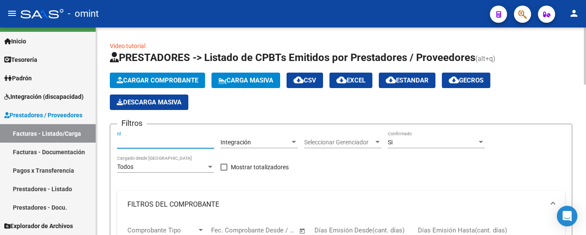
paste input "19037"
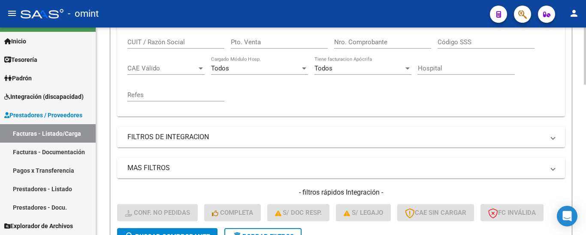
scroll to position [386, 0]
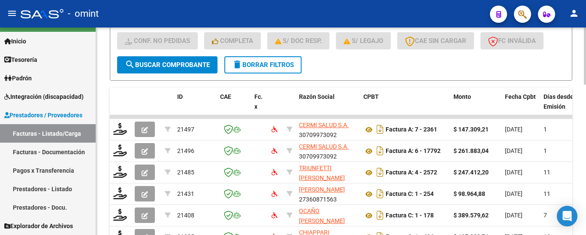
type input "19037"
click at [190, 61] on span "search Buscar Comprobante" at bounding box center [167, 65] width 85 height 8
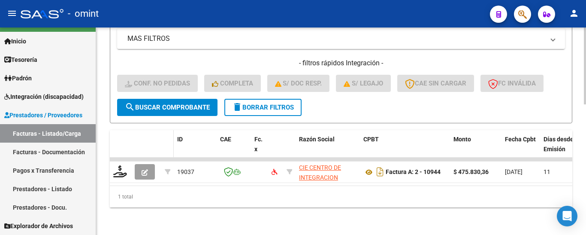
scroll to position [350, 0]
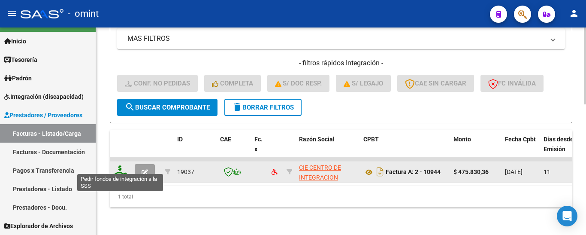
click at [124, 165] on icon at bounding box center [120, 171] width 14 height 12
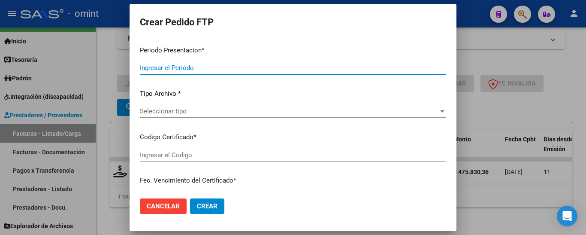
type input "202508"
type input "$ 475.830,36"
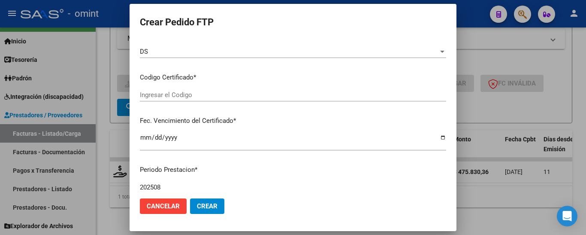
type input "710403083"
type input "[DATE]"
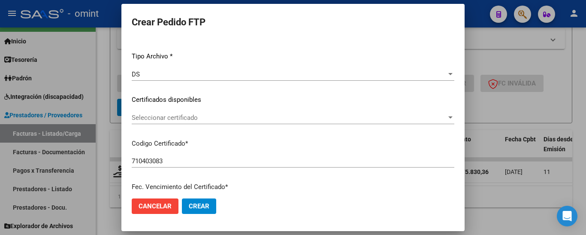
scroll to position [109, 0]
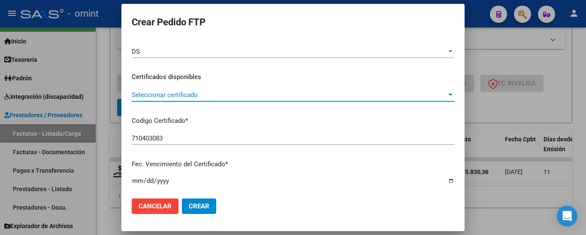
click at [223, 97] on span "Seleccionar certificado" at bounding box center [289, 95] width 315 height 8
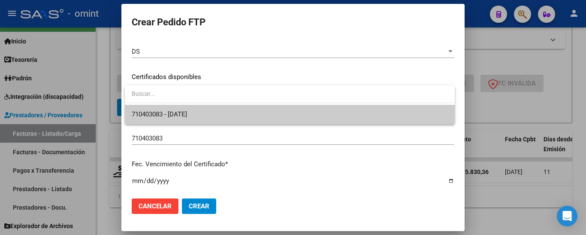
click at [225, 111] on span "710403083 - [DATE]" at bounding box center [290, 114] width 316 height 19
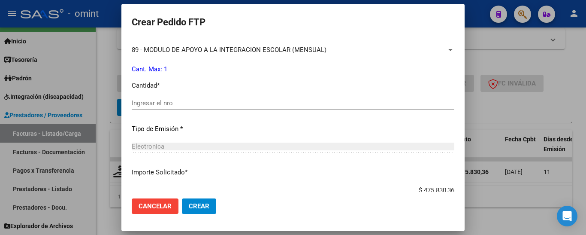
scroll to position [366, 0]
click at [217, 107] on div "Ingresar el nro" at bounding box center [293, 102] width 323 height 13
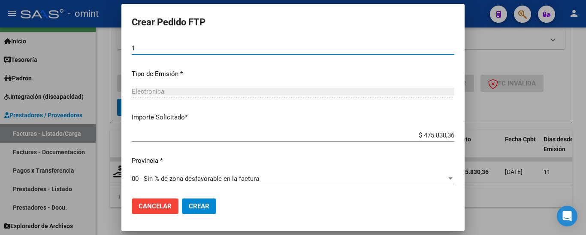
scroll to position [422, 0]
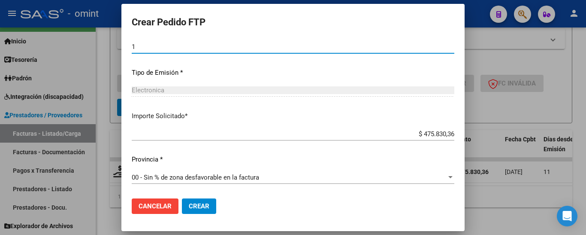
type input "1"
click at [201, 204] on span "Crear" at bounding box center [199, 206] width 21 height 8
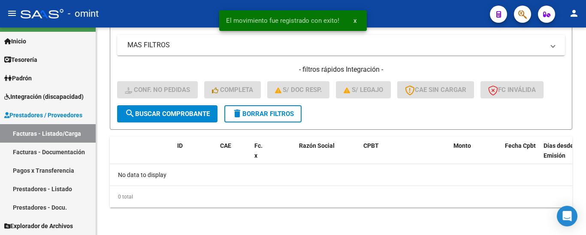
scroll to position [337, 0]
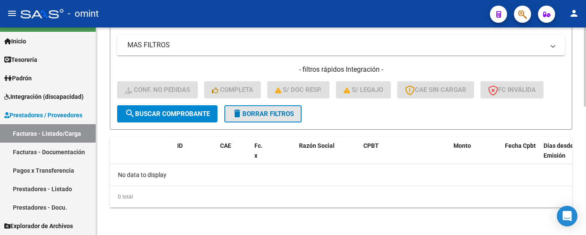
click at [263, 112] on span "delete Borrar Filtros" at bounding box center [263, 114] width 62 height 8
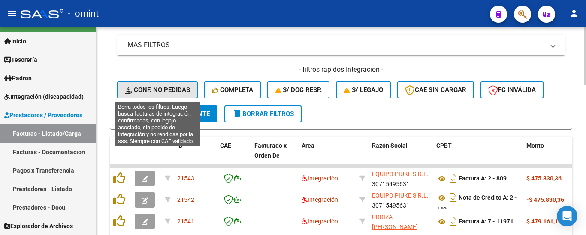
click at [172, 88] on span "Conf. no pedidas" at bounding box center [157, 90] width 65 height 8
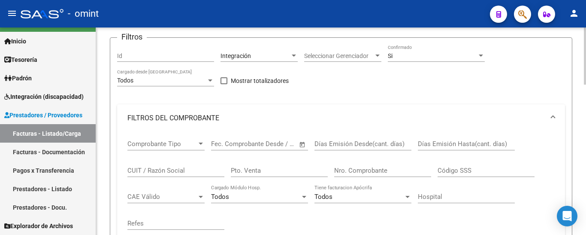
scroll to position [37, 0]
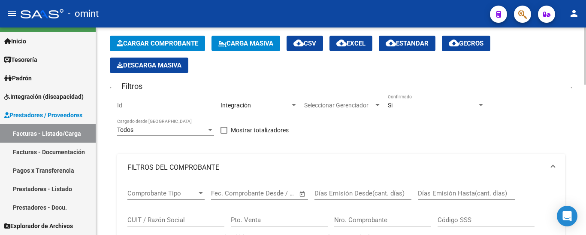
drag, startPoint x: 145, startPoint y: 109, endPoint x: 143, endPoint y: 105, distance: 4.5
paste input "20638"
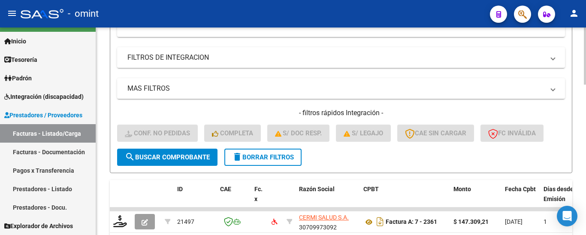
scroll to position [294, 0]
type input "20637"
click at [190, 154] on span "search Buscar Comprobante" at bounding box center [167, 157] width 85 height 8
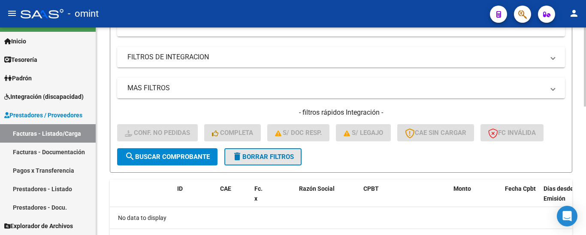
click at [287, 157] on span "delete Borrar Filtros" at bounding box center [263, 157] width 62 height 8
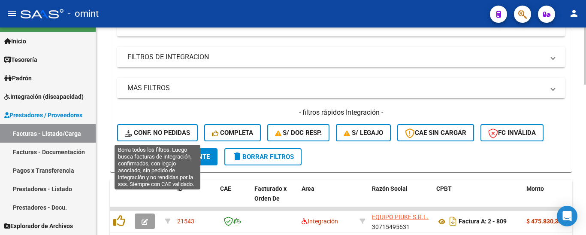
click at [173, 133] on span "Conf. no pedidas" at bounding box center [157, 133] width 65 height 8
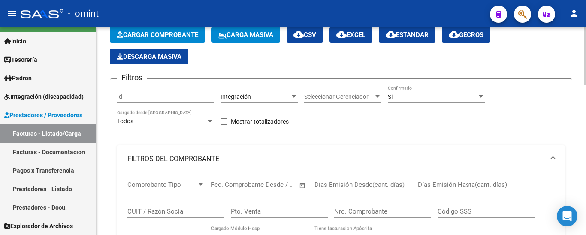
scroll to position [37, 0]
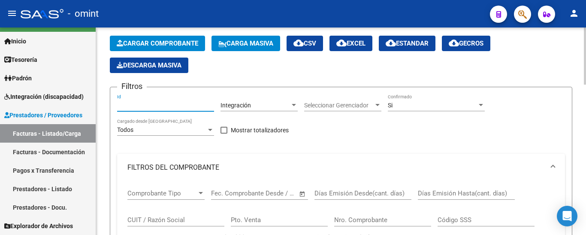
paste input "20638"
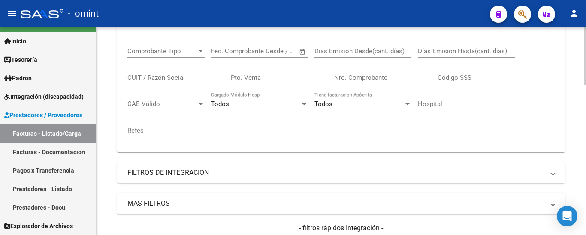
scroll to position [251, 0]
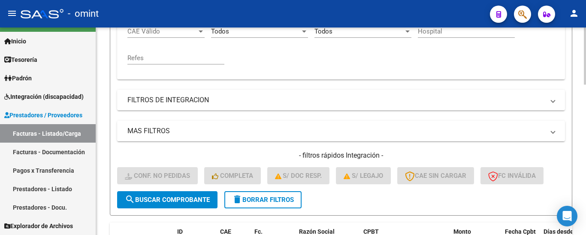
type input "20638"
click at [201, 198] on span "search Buscar Comprobante" at bounding box center [167, 200] width 85 height 8
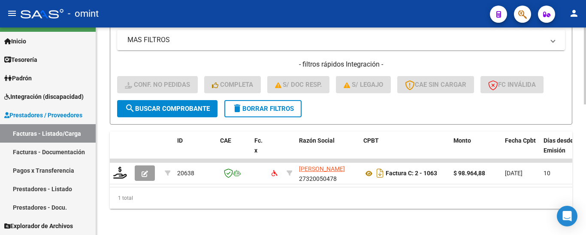
scroll to position [350, 0]
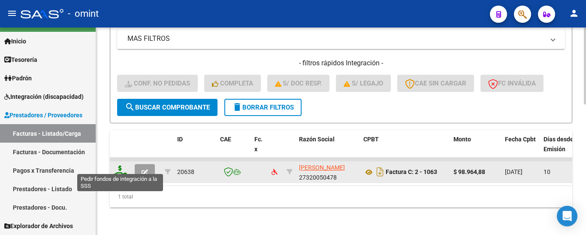
click at [122, 167] on icon at bounding box center [120, 171] width 14 height 12
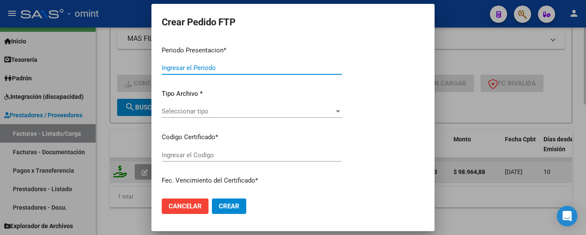
type input "202508"
type input "$ 98.964,88"
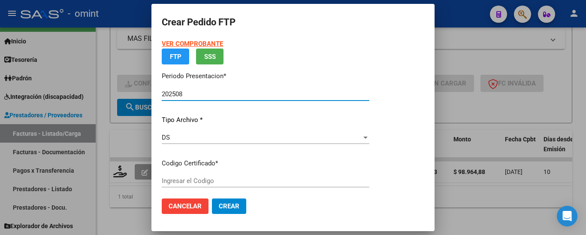
type input "710403083"
type input "[DATE]"
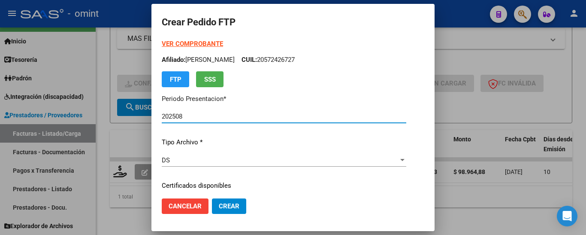
scroll to position [43, 0]
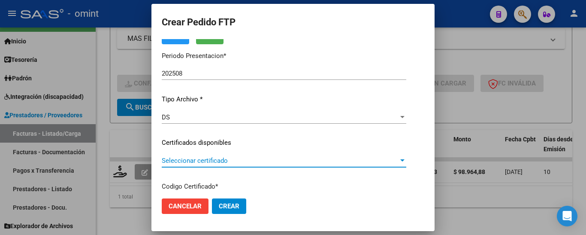
click at [230, 161] on span "Seleccionar certificado" at bounding box center [280, 161] width 237 height 8
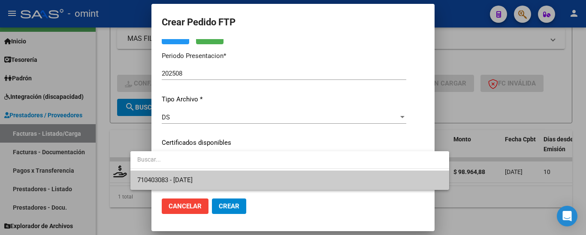
drag, startPoint x: 230, startPoint y: 161, endPoint x: 239, endPoint y: 178, distance: 19.6
click at [239, 178] on span "710403083 - [DATE]" at bounding box center [289, 179] width 305 height 19
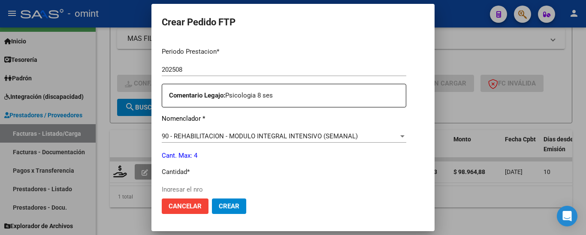
scroll to position [300, 0]
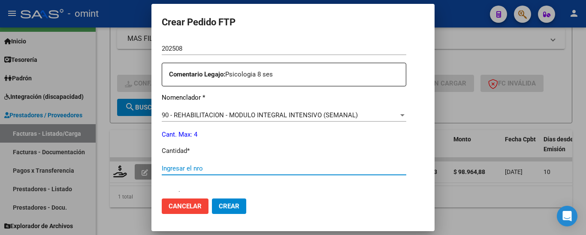
click at [212, 165] on input "Ingresar el nro" at bounding box center [284, 168] width 245 height 8
type input "4"
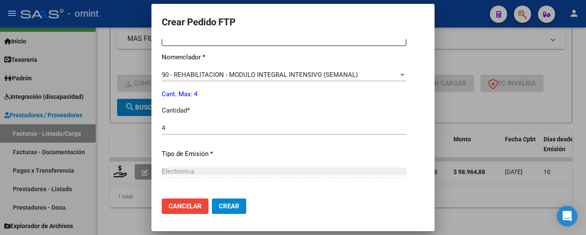
scroll to position [422, 0]
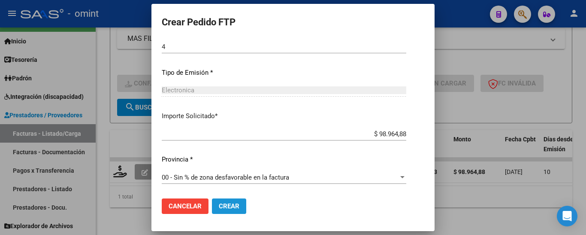
click at [216, 209] on button "Crear" at bounding box center [229, 205] width 34 height 15
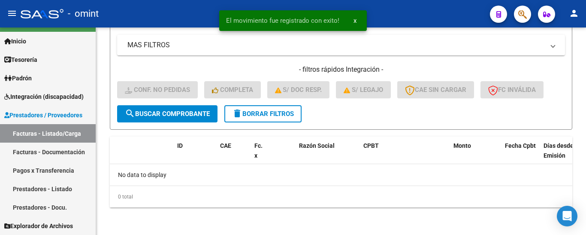
scroll to position [337, 0]
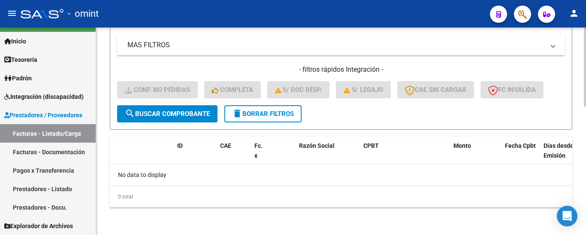
click at [247, 113] on span "delete Borrar Filtros" at bounding box center [263, 114] width 62 height 8
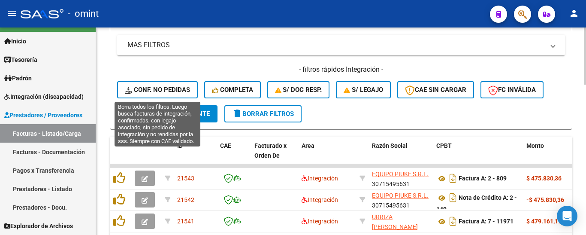
click at [177, 91] on span "Conf. no pedidas" at bounding box center [157, 90] width 65 height 8
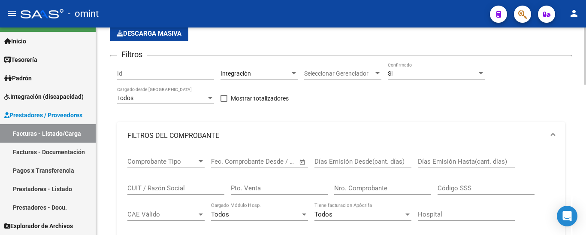
scroll to position [37, 0]
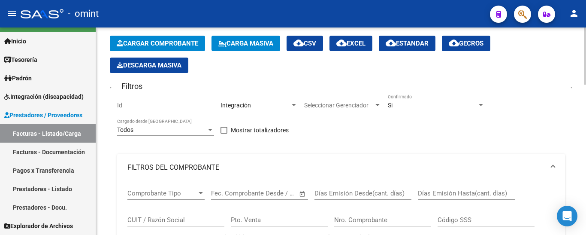
drag, startPoint x: 144, startPoint y: 111, endPoint x: 135, endPoint y: 106, distance: 10.0
paste input "20364"
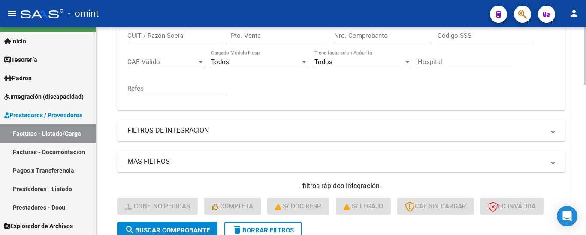
scroll to position [294, 0]
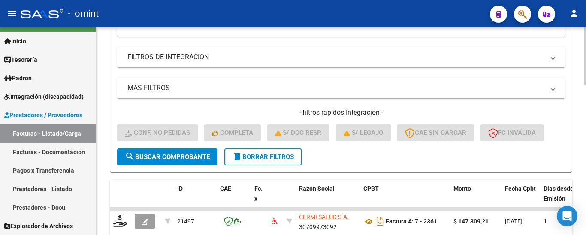
type input "20364"
click at [184, 155] on span "search Buscar Comprobante" at bounding box center [167, 157] width 85 height 8
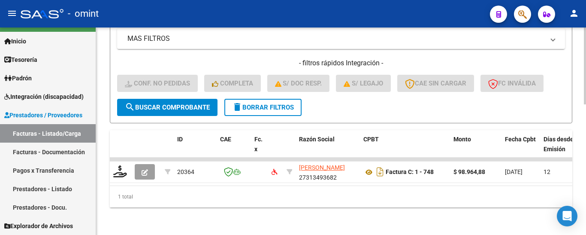
scroll to position [350, 0]
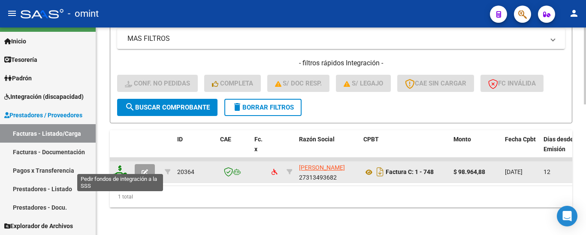
click at [121, 168] on icon at bounding box center [120, 171] width 14 height 12
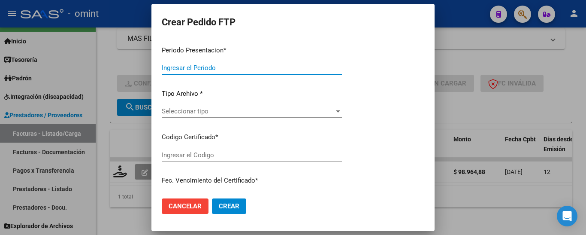
type input "202508"
type input "$ 98.964,88"
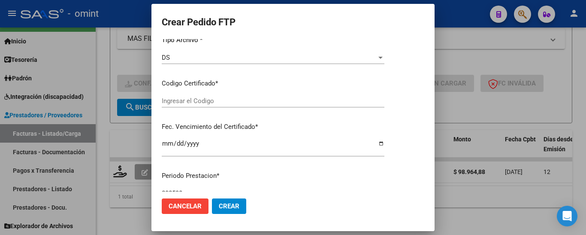
type input "710403083"
type input "[DATE]"
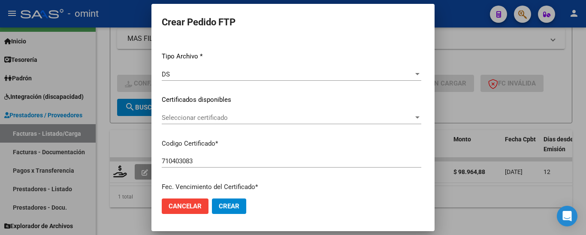
scroll to position [109, 0]
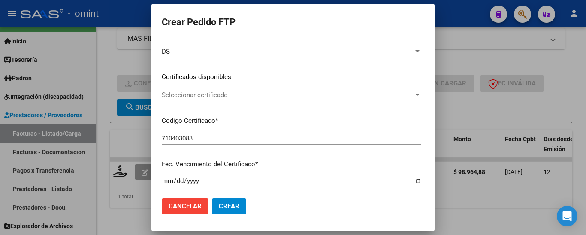
click at [211, 97] on span "Seleccionar certificado" at bounding box center [288, 95] width 252 height 8
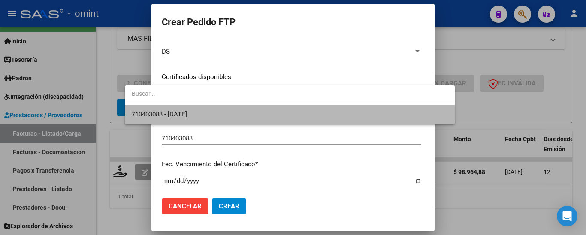
click at [214, 113] on span "710403083 - [DATE]" at bounding box center [290, 114] width 316 height 19
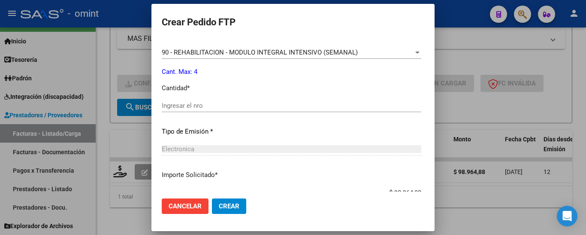
scroll to position [366, 0]
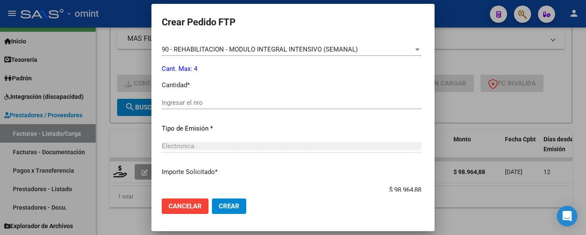
click at [207, 103] on input "Ingresar el nro" at bounding box center [292, 103] width 260 height 8
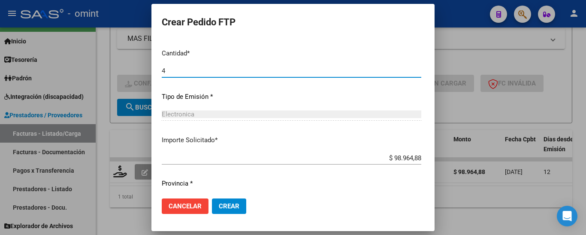
scroll to position [422, 0]
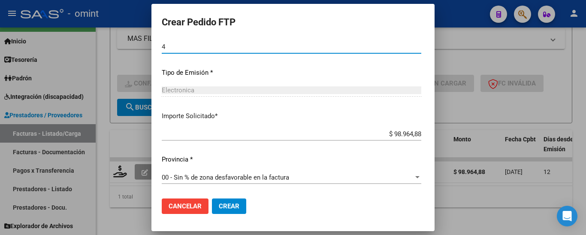
type input "4"
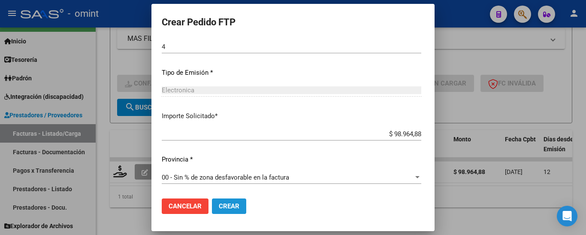
click at [219, 205] on span "Crear" at bounding box center [229, 206] width 21 height 8
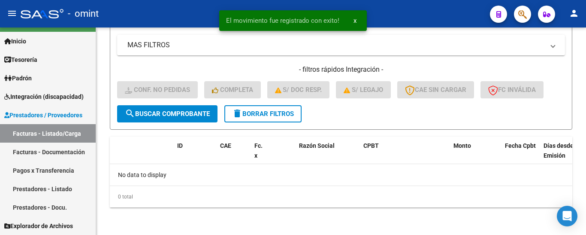
scroll to position [337, 0]
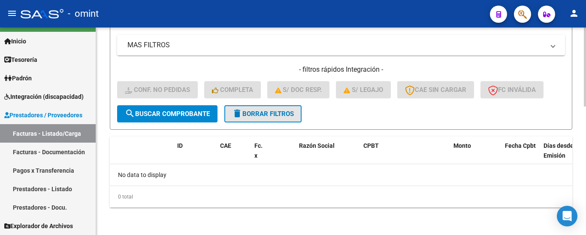
click at [258, 112] on span "delete Borrar Filtros" at bounding box center [263, 114] width 62 height 8
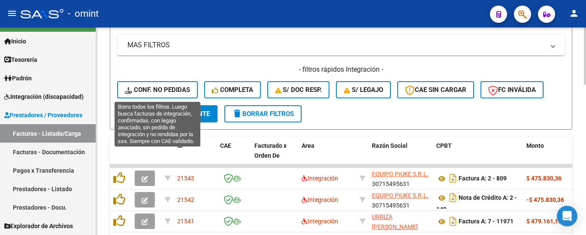
click at [177, 92] on span "Conf. no pedidas" at bounding box center [157, 90] width 65 height 8
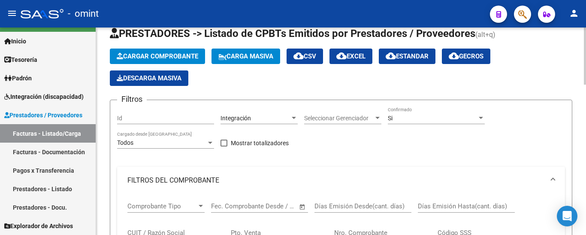
scroll to position [43, 0]
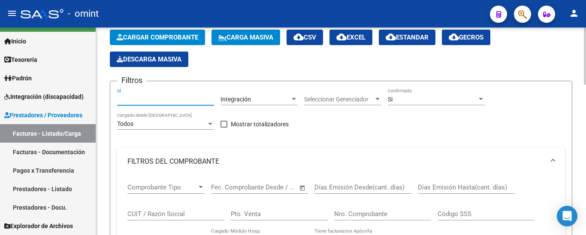
paste input "20546"
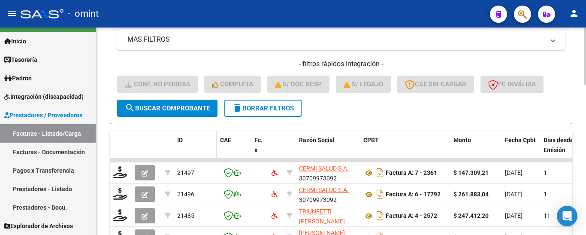
scroll to position [343, 0]
type input "20546"
click at [172, 112] on button "search Buscar Comprobante" at bounding box center [167, 107] width 100 height 17
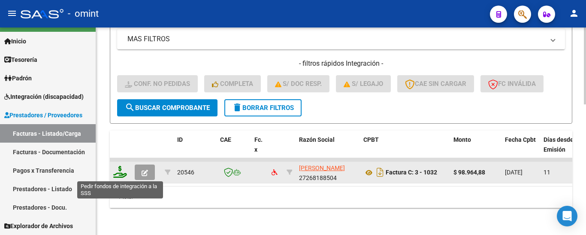
click at [118, 174] on icon at bounding box center [120, 172] width 14 height 12
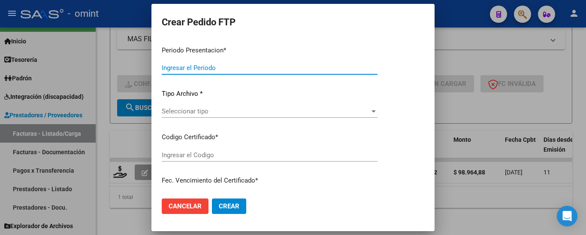
type input "202508"
type input "$ 98.964,88"
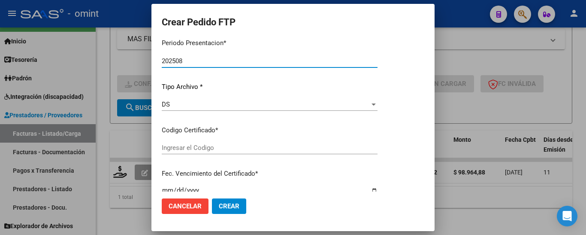
type input "710403083"
type input "[DATE]"
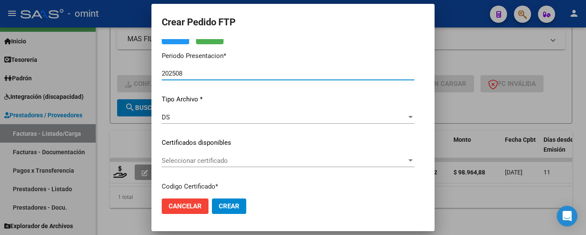
scroll to position [66, 0]
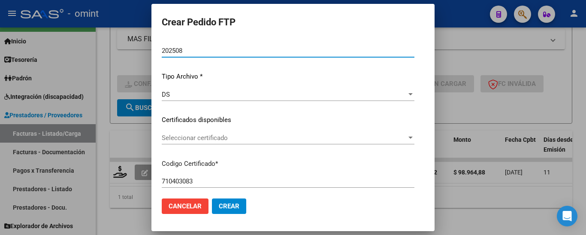
click at [236, 138] on span "Seleccionar certificado" at bounding box center [284, 138] width 245 height 8
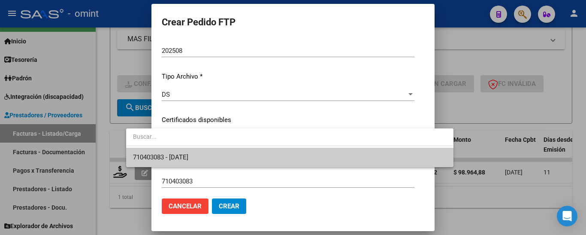
click at [239, 156] on span "710403083 - [DATE]" at bounding box center [290, 157] width 314 height 19
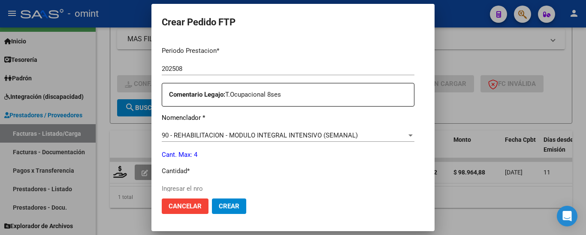
scroll to position [366, 0]
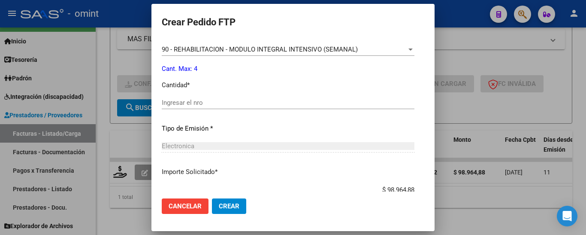
click at [186, 105] on input "Ingresar el nro" at bounding box center [288, 103] width 253 height 8
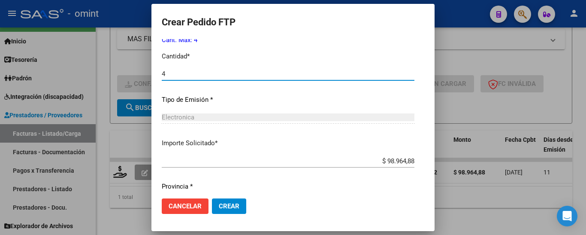
scroll to position [422, 0]
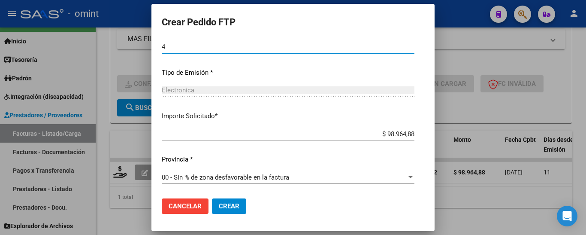
type input "4"
click at [219, 205] on span "Crear" at bounding box center [229, 206] width 21 height 8
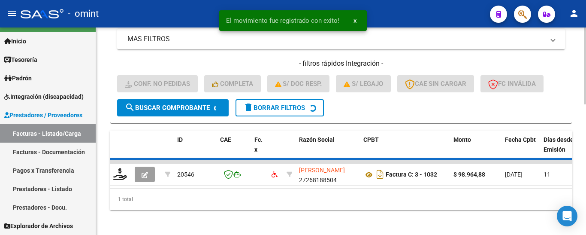
scroll to position [337, 0]
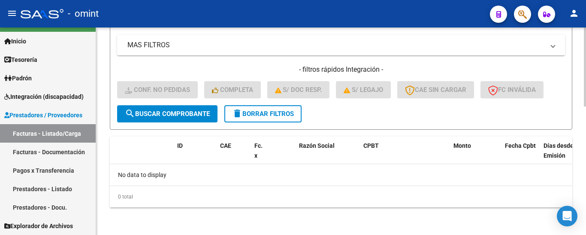
click at [271, 112] on span "delete Borrar Filtros" at bounding box center [263, 114] width 62 height 8
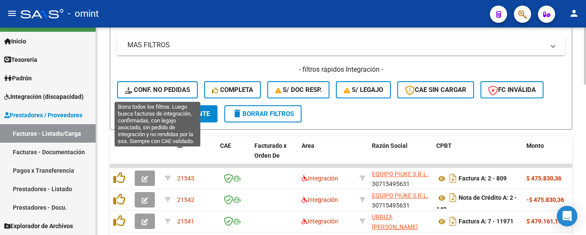
click at [187, 84] on button "Conf. no pedidas" at bounding box center [157, 89] width 81 height 17
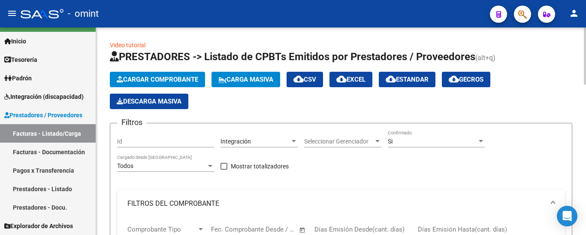
scroll to position [0, 0]
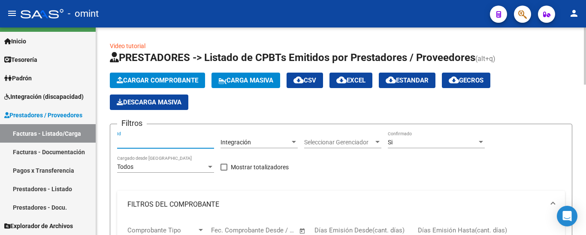
paste input "19953"
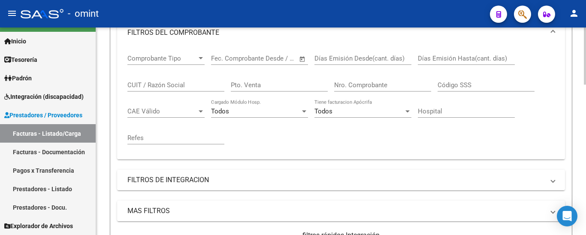
scroll to position [300, 0]
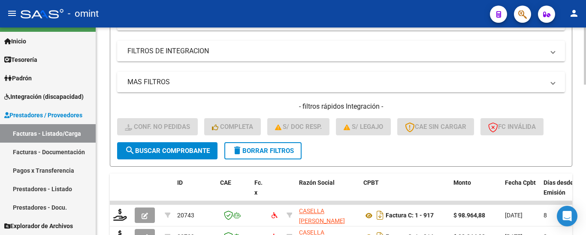
type input "19953"
click at [185, 152] on span "search Buscar Comprobante" at bounding box center [167, 151] width 85 height 8
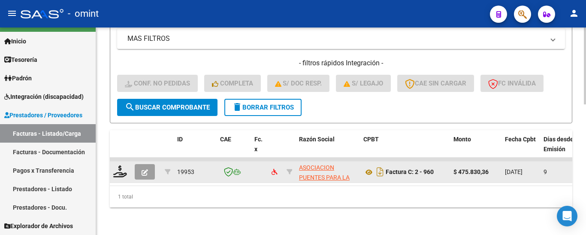
scroll to position [350, 0]
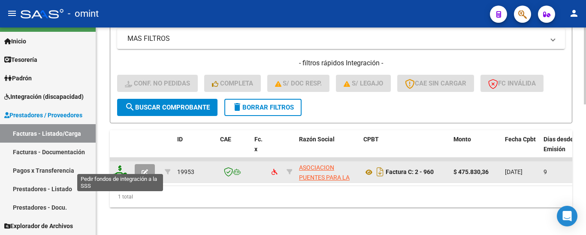
click at [124, 167] on icon at bounding box center [120, 171] width 14 height 12
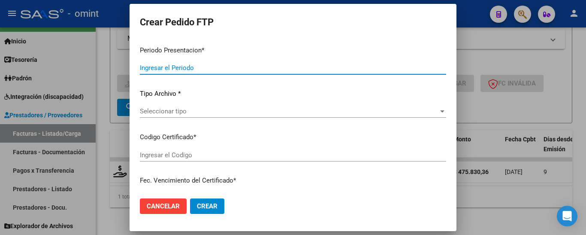
type input "202508"
type input "$ 475.830,36"
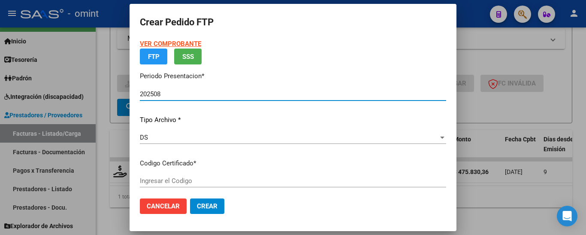
type input "9948121063"
type input "2027-05-31"
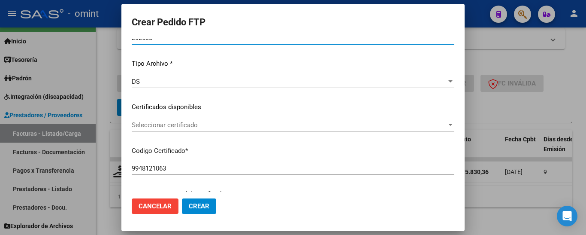
scroll to position [86, 0]
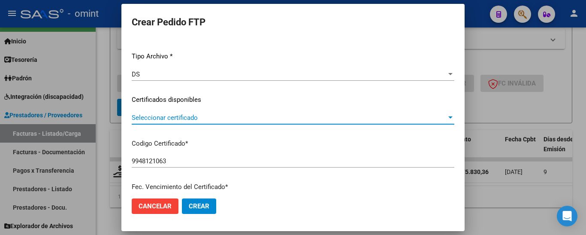
click at [250, 121] on span "Seleccionar certificado" at bounding box center [289, 118] width 315 height 8
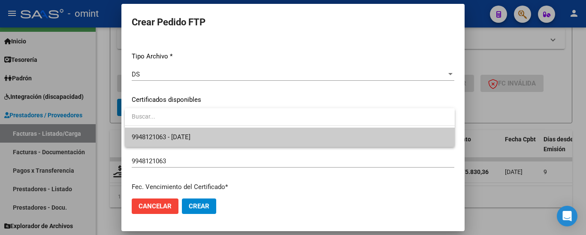
click at [252, 132] on span "9948121063 - 2027-05-31" at bounding box center [290, 136] width 316 height 19
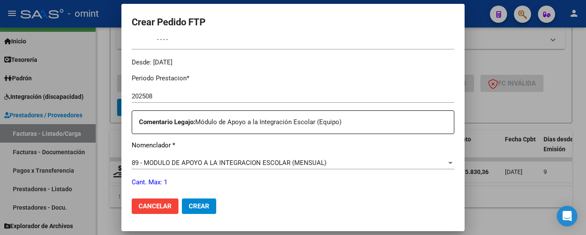
scroll to position [300, 0]
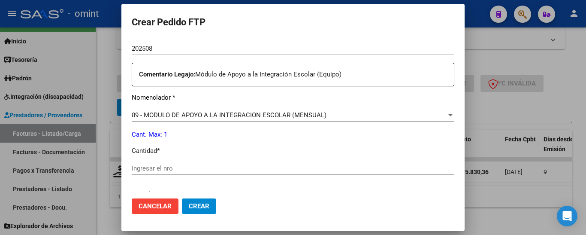
click at [240, 165] on div "Ingresar el nro" at bounding box center [293, 168] width 323 height 13
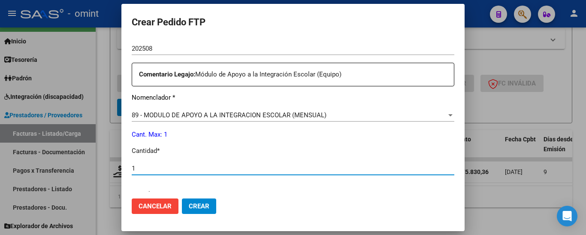
type input "1"
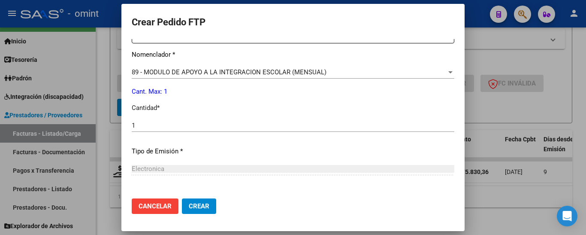
scroll to position [422, 0]
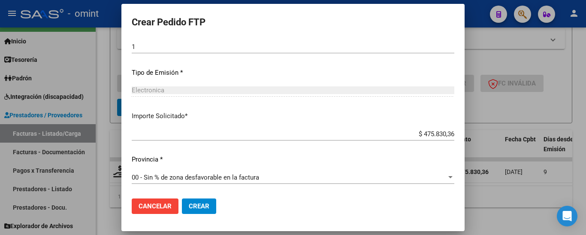
click at [205, 207] on span "Crear" at bounding box center [199, 206] width 21 height 8
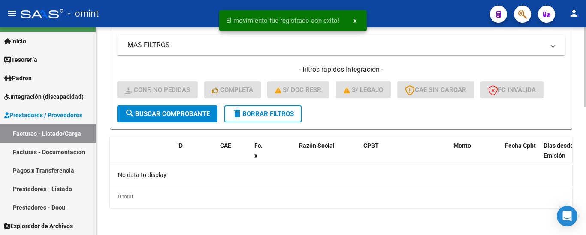
scroll to position [337, 0]
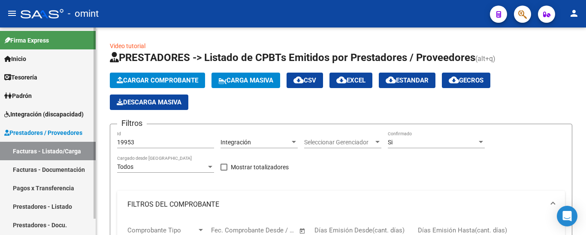
scroll to position [337, 0]
